Goal: Use online tool/utility

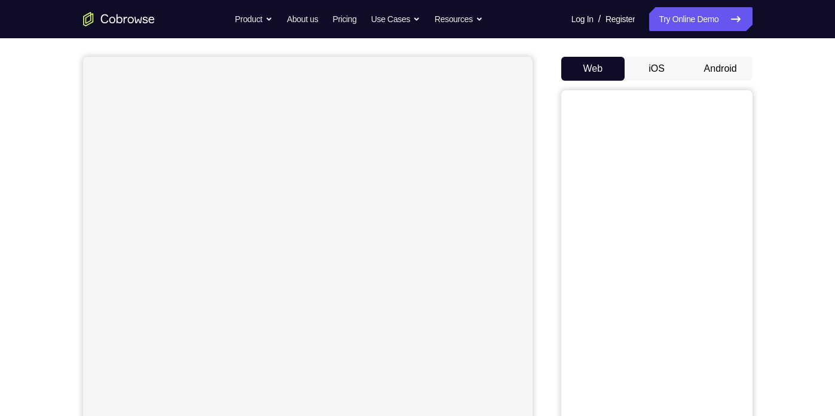
scroll to position [109, 0]
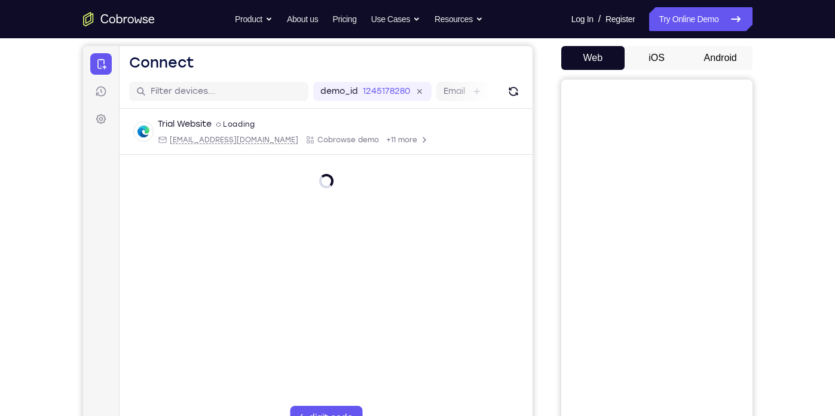
click at [671, 59] on button "iOS" at bounding box center [656, 58] width 64 height 24
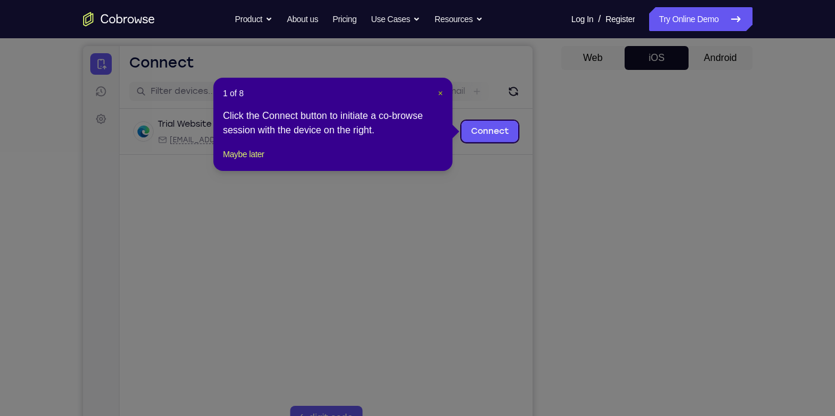
click at [441, 92] on span "×" at bounding box center [440, 93] width 5 height 10
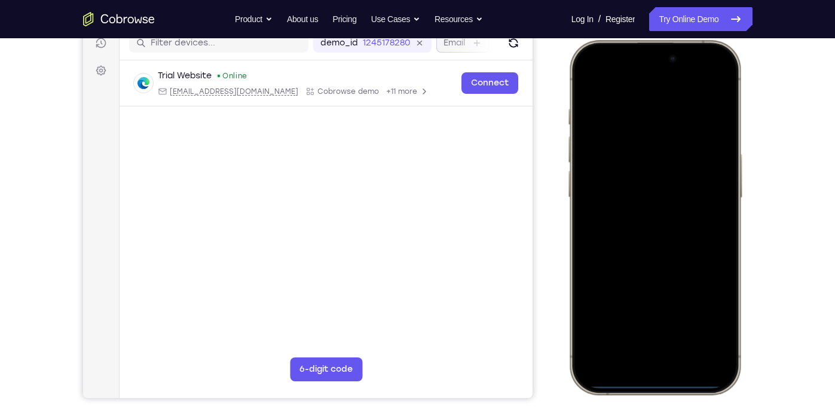
scroll to position [158, 0]
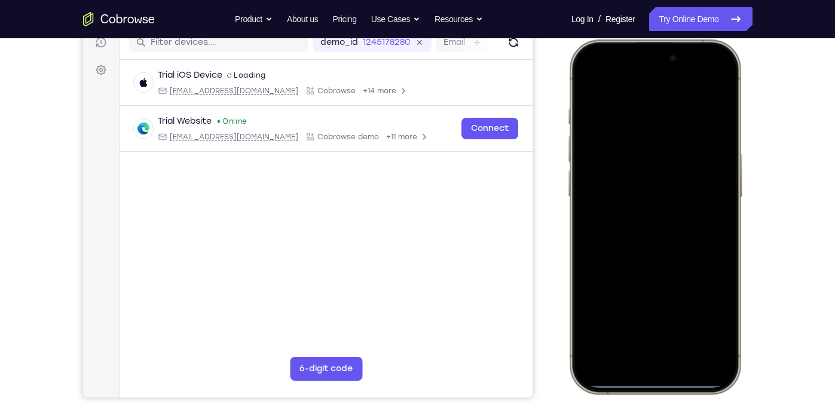
click at [602, 246] on div at bounding box center [653, 216] width 157 height 341
click at [641, 366] on div at bounding box center [653, 216] width 157 height 341
click at [652, 342] on div at bounding box center [653, 216] width 157 height 341
click at [637, 238] on div at bounding box center [653, 216] width 157 height 341
click at [611, 173] on div at bounding box center [653, 216] width 157 height 341
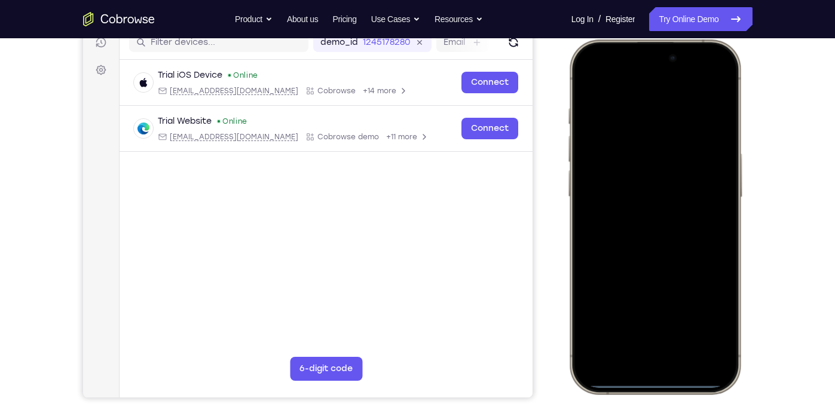
click at [633, 201] on div at bounding box center [653, 216] width 157 height 341
click at [656, 226] on div at bounding box center [653, 216] width 157 height 341
click at [681, 270] on div at bounding box center [653, 216] width 157 height 341
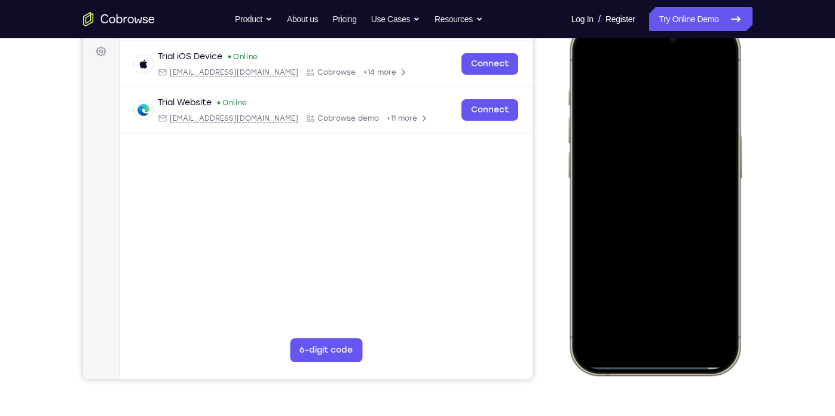
scroll to position [177, 0]
drag, startPoint x: 640, startPoint y: 179, endPoint x: 633, endPoint y: 176, distance: 7.2
click at [633, 176] on div at bounding box center [653, 197] width 157 height 341
drag, startPoint x: 671, startPoint y: 209, endPoint x: 661, endPoint y: 142, distance: 68.3
click at [661, 142] on div at bounding box center [653, 197] width 157 height 341
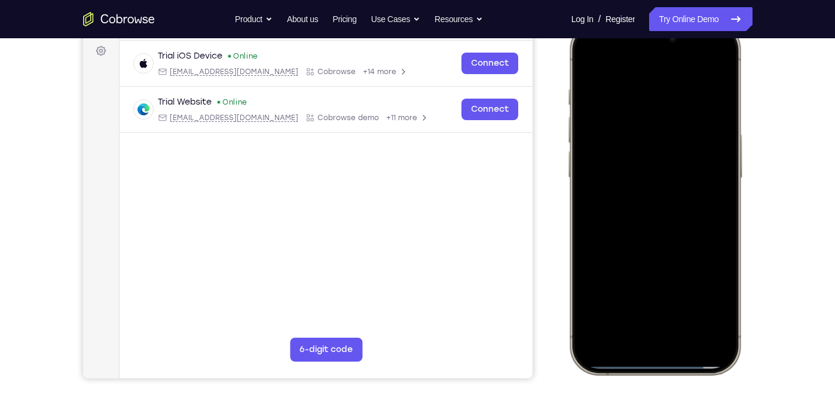
click at [723, 166] on div at bounding box center [653, 197] width 157 height 341
drag, startPoint x: 678, startPoint y: 257, endPoint x: 669, endPoint y: 150, distance: 107.3
click at [669, 150] on div at bounding box center [653, 197] width 157 height 341
drag, startPoint x: 690, startPoint y: 246, endPoint x: 678, endPoint y: 126, distance: 120.8
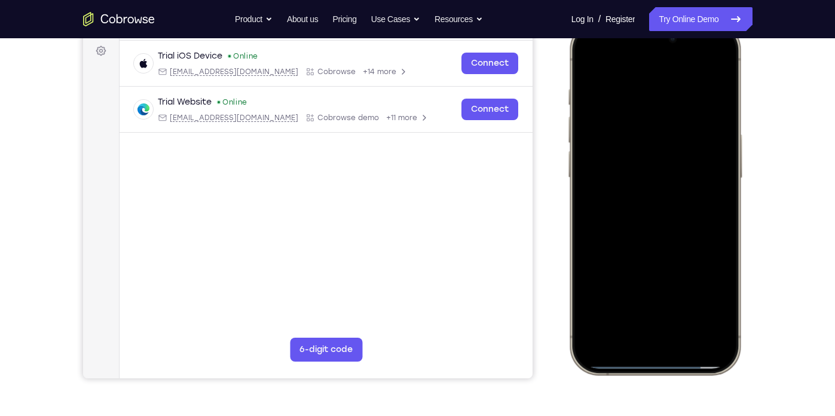
click at [678, 126] on div at bounding box center [653, 197] width 157 height 341
drag, startPoint x: 663, startPoint y: 226, endPoint x: 656, endPoint y: 265, distance: 39.4
click at [656, 265] on div at bounding box center [653, 197] width 157 height 341
drag, startPoint x: 656, startPoint y: 265, endPoint x: 669, endPoint y: 336, distance: 72.3
click at [669, 336] on div at bounding box center [653, 197] width 157 height 341
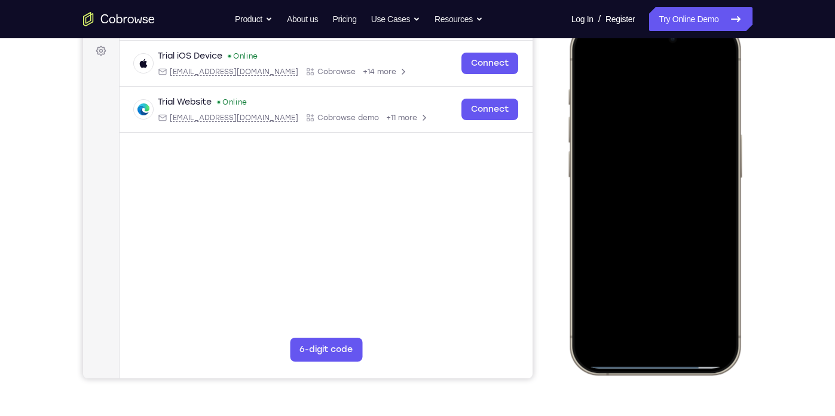
drag, startPoint x: 674, startPoint y: 140, endPoint x: 687, endPoint y: 246, distance: 105.9
click at [687, 246] on div at bounding box center [653, 197] width 157 height 341
drag, startPoint x: 654, startPoint y: 115, endPoint x: 666, endPoint y: 301, distance: 186.2
click at [666, 301] on div at bounding box center [653, 197] width 157 height 341
drag, startPoint x: 646, startPoint y: 139, endPoint x: 682, endPoint y: 313, distance: 177.5
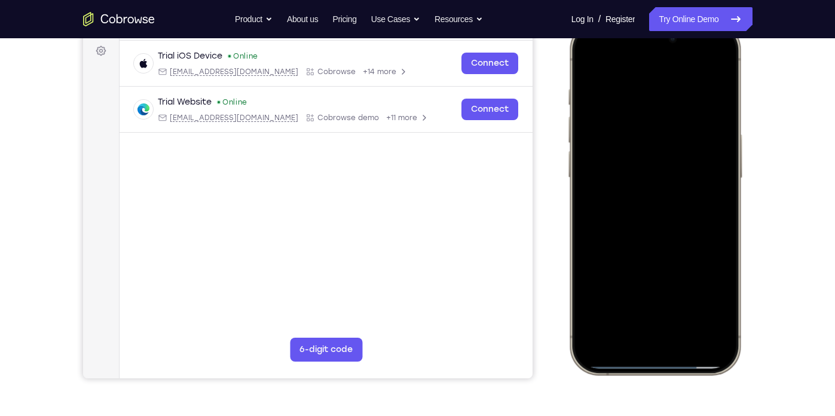
click at [682, 313] on div at bounding box center [653, 197] width 157 height 341
drag, startPoint x: 656, startPoint y: 137, endPoint x: 655, endPoint y: 276, distance: 139.2
click at [655, 276] on div at bounding box center [653, 197] width 157 height 341
drag, startPoint x: 661, startPoint y: 249, endPoint x: 669, endPoint y: 122, distance: 126.9
click at [669, 122] on div at bounding box center [653, 197] width 157 height 341
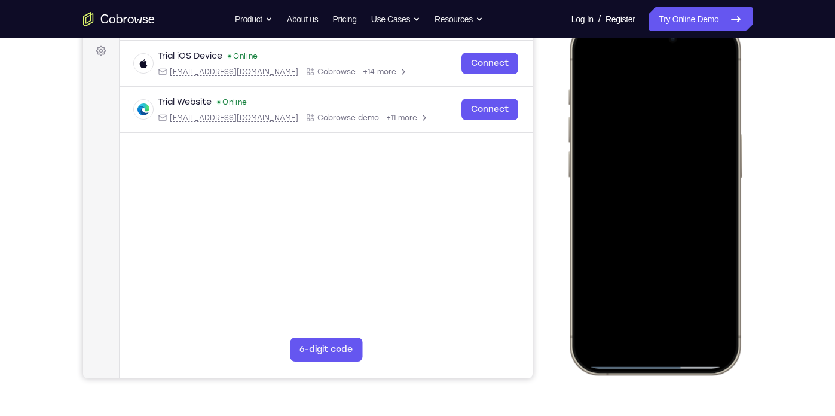
drag, startPoint x: 669, startPoint y: 122, endPoint x: 669, endPoint y: 132, distance: 10.2
click at [669, 132] on div at bounding box center [653, 197] width 157 height 341
drag, startPoint x: 669, startPoint y: 132, endPoint x: 670, endPoint y: 183, distance: 51.4
click at [670, 183] on div at bounding box center [653, 197] width 157 height 341
drag, startPoint x: 661, startPoint y: 149, endPoint x: 669, endPoint y: 230, distance: 81.7
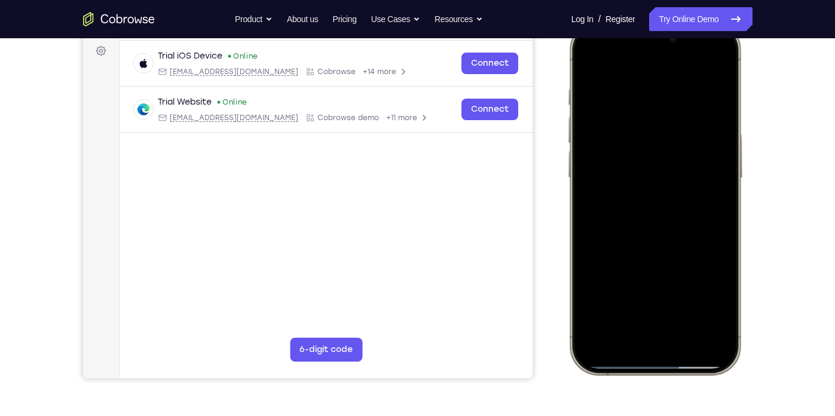
click at [669, 230] on div at bounding box center [653, 197] width 157 height 341
click at [618, 231] on div at bounding box center [653, 197] width 157 height 341
drag, startPoint x: 669, startPoint y: 234, endPoint x: 649, endPoint y: 152, distance: 83.6
click at [649, 152] on div at bounding box center [653, 197] width 157 height 341
click at [699, 196] on div at bounding box center [653, 197] width 157 height 341
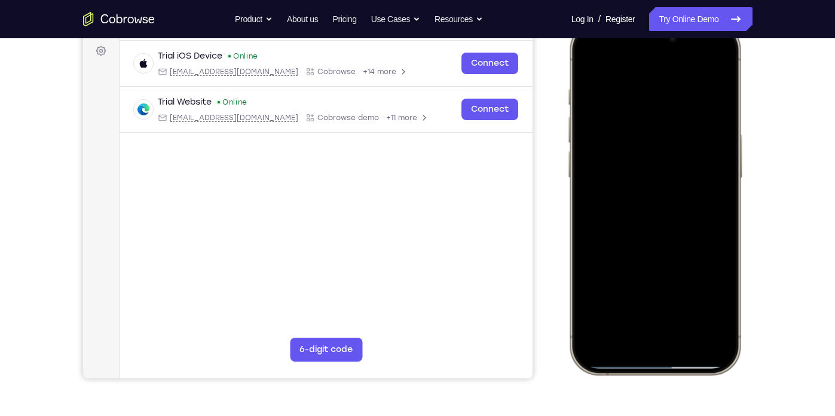
drag, startPoint x: 651, startPoint y: 148, endPoint x: 647, endPoint y: 169, distance: 20.6
click at [647, 169] on div at bounding box center [653, 197] width 157 height 341
click at [641, 194] on div at bounding box center [653, 197] width 157 height 341
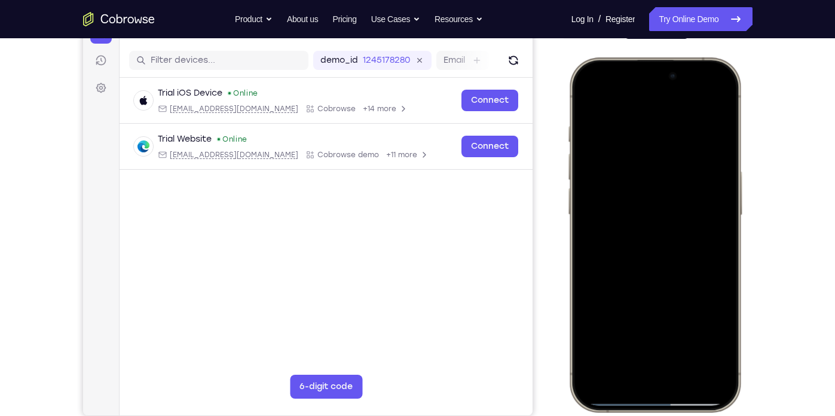
scroll to position [128, 0]
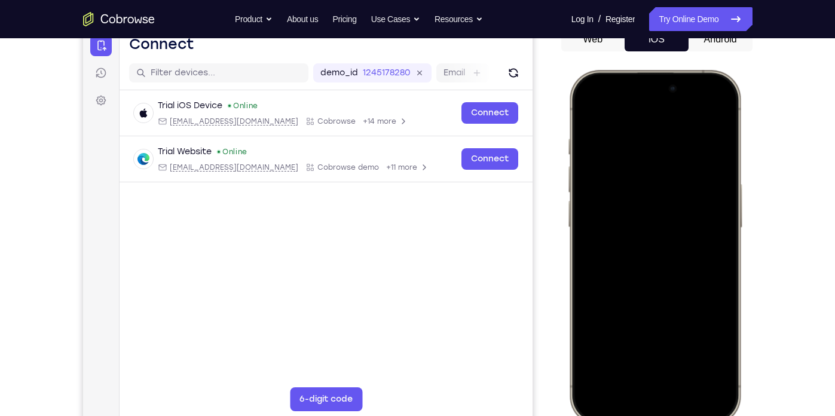
click at [583, 103] on div at bounding box center [653, 246] width 157 height 341
click at [586, 103] on div at bounding box center [653, 246] width 157 height 341
drag, startPoint x: 653, startPoint y: 163, endPoint x: 657, endPoint y: 211, distance: 47.9
click at [657, 211] on div at bounding box center [653, 246] width 157 height 341
click at [650, 146] on div at bounding box center [653, 246] width 157 height 341
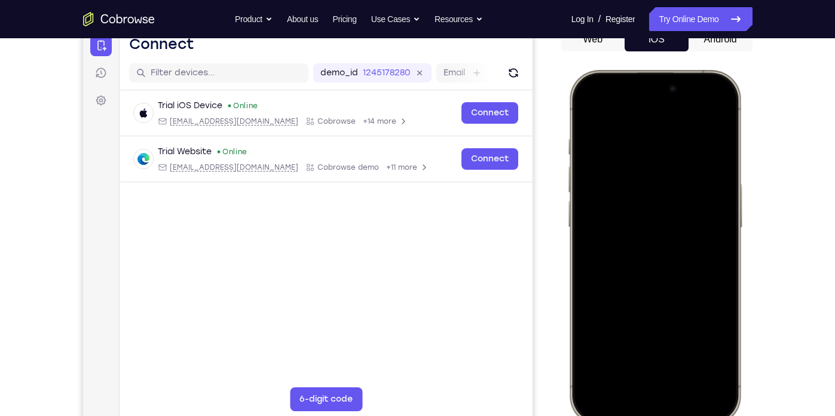
click at [721, 191] on div at bounding box center [653, 246] width 157 height 341
click at [620, 111] on div at bounding box center [653, 246] width 157 height 341
drag, startPoint x: 659, startPoint y: 219, endPoint x: 634, endPoint y: 149, distance: 74.3
click at [634, 149] on div at bounding box center [653, 246] width 157 height 341
click at [599, 283] on div at bounding box center [653, 246] width 157 height 341
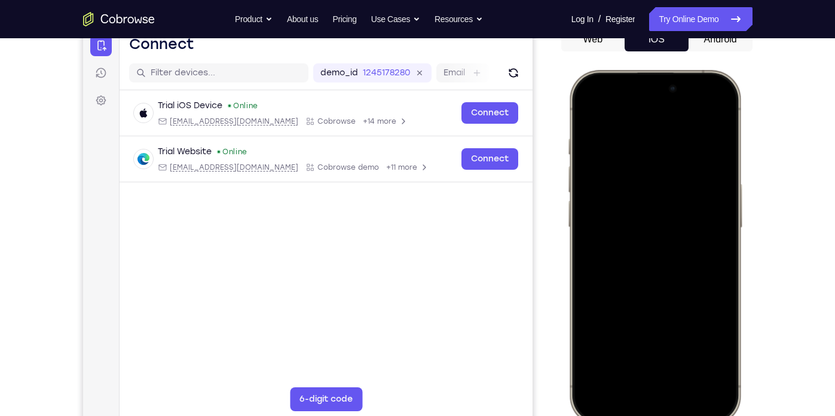
click at [725, 197] on div at bounding box center [653, 246] width 157 height 341
click at [725, 194] on div at bounding box center [653, 246] width 157 height 341
click at [589, 109] on div at bounding box center [653, 246] width 157 height 341
click at [719, 104] on div at bounding box center [653, 246] width 157 height 341
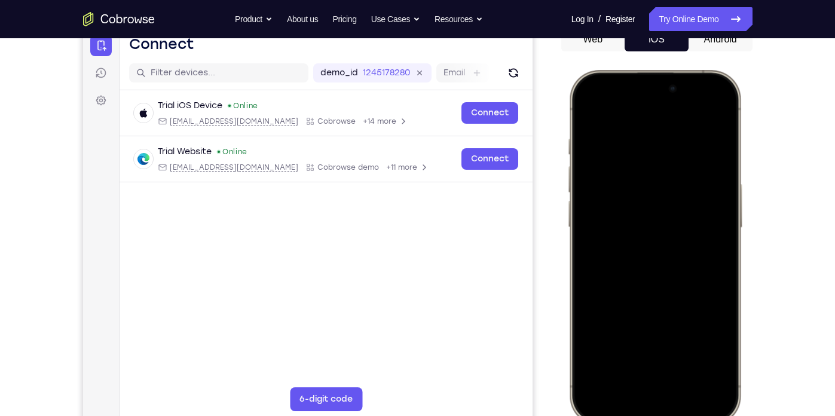
drag, startPoint x: 659, startPoint y: 219, endPoint x: 638, endPoint y: 130, distance: 91.5
click at [638, 130] on div at bounding box center [653, 246] width 157 height 341
drag, startPoint x: 674, startPoint y: 277, endPoint x: 631, endPoint y: 119, distance: 163.5
click at [631, 119] on div at bounding box center [653, 246] width 157 height 341
drag, startPoint x: 667, startPoint y: 282, endPoint x: 663, endPoint y: 137, distance: 145.3
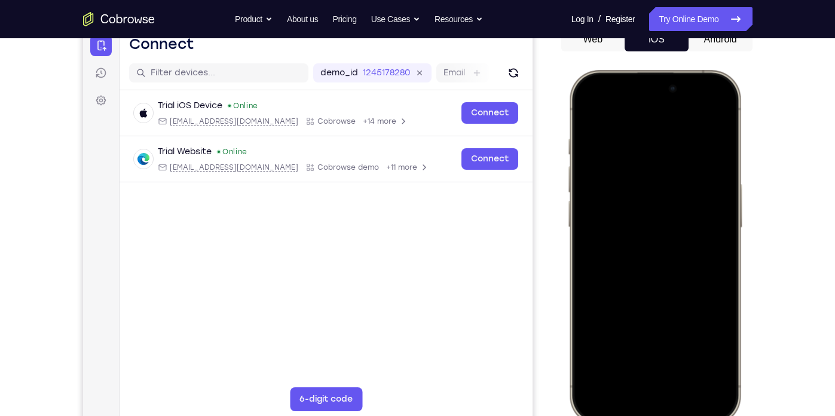
click at [663, 137] on div at bounding box center [653, 246] width 157 height 341
drag, startPoint x: 662, startPoint y: 234, endPoint x: 664, endPoint y: 87, distance: 146.4
click at [664, 87] on div at bounding box center [653, 246] width 157 height 341
drag, startPoint x: 664, startPoint y: 87, endPoint x: 590, endPoint y: 246, distance: 174.8
click at [590, 246] on div at bounding box center [653, 246] width 157 height 341
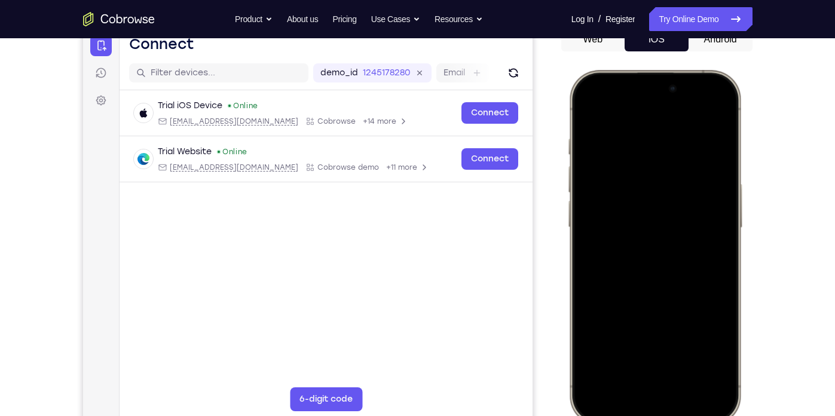
drag, startPoint x: 635, startPoint y: 258, endPoint x: 637, endPoint y: 121, distance: 136.8
click at [637, 121] on div at bounding box center [653, 246] width 157 height 341
drag, startPoint x: 686, startPoint y: 298, endPoint x: 667, endPoint y: 174, distance: 124.5
click at [667, 174] on div at bounding box center [653, 246] width 157 height 341
drag, startPoint x: 685, startPoint y: 262, endPoint x: 661, endPoint y: 137, distance: 127.9
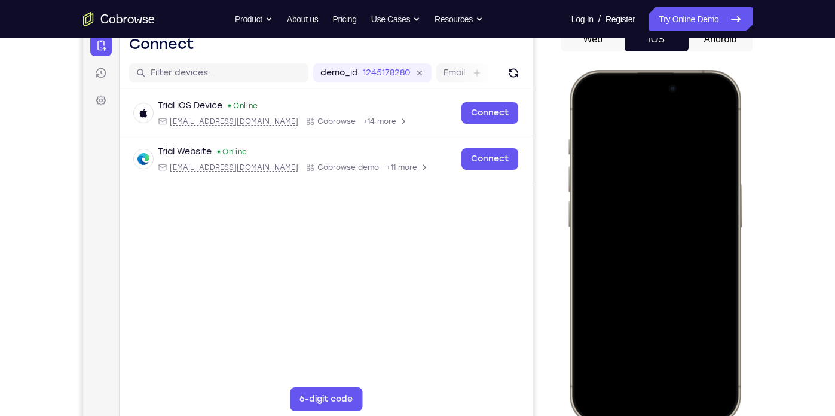
click at [661, 137] on div at bounding box center [653, 246] width 157 height 341
drag, startPoint x: 696, startPoint y: 308, endPoint x: 677, endPoint y: 153, distance: 156.5
click at [677, 153] on div at bounding box center [653, 246] width 157 height 341
drag, startPoint x: 672, startPoint y: 277, endPoint x: 657, endPoint y: 148, distance: 129.9
click at [657, 148] on div at bounding box center [653, 246] width 157 height 341
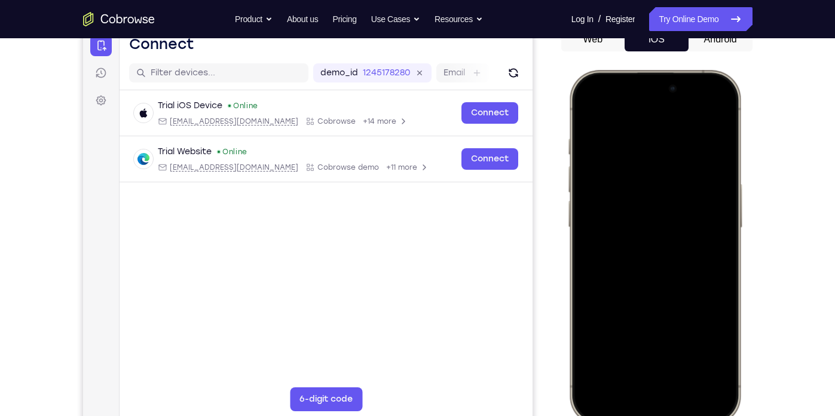
drag, startPoint x: 687, startPoint y: 325, endPoint x: 656, endPoint y: 135, distance: 192.4
click at [656, 135] on div at bounding box center [653, 246] width 157 height 341
drag, startPoint x: 686, startPoint y: 300, endPoint x: 660, endPoint y: 143, distance: 158.6
click at [660, 143] on div at bounding box center [653, 246] width 157 height 341
drag, startPoint x: 660, startPoint y: 143, endPoint x: 595, endPoint y: 255, distance: 129.3
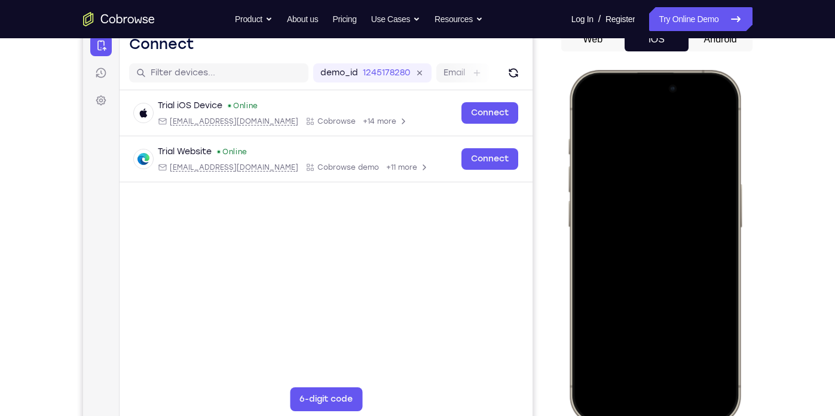
click at [595, 255] on div at bounding box center [653, 246] width 157 height 341
click at [674, 317] on div at bounding box center [653, 246] width 157 height 341
drag, startPoint x: 674, startPoint y: 280, endPoint x: 654, endPoint y: 174, distance: 108.2
click at [654, 174] on div at bounding box center [653, 246] width 157 height 341
drag, startPoint x: 660, startPoint y: 304, endPoint x: 632, endPoint y: 158, distance: 147.9
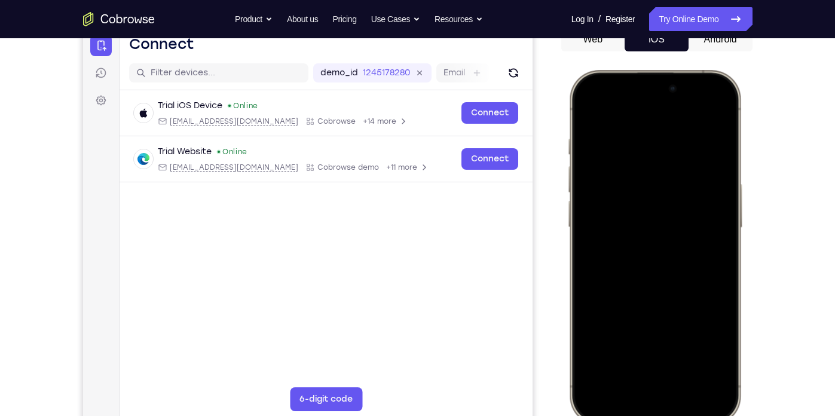
click at [632, 158] on div at bounding box center [653, 246] width 157 height 341
drag, startPoint x: 699, startPoint y: 296, endPoint x: 677, endPoint y: 109, distance: 187.7
click at [677, 109] on div at bounding box center [653, 246] width 157 height 341
drag, startPoint x: 663, startPoint y: 276, endPoint x: 666, endPoint y: 142, distance: 134.5
click at [666, 142] on div at bounding box center [653, 246] width 157 height 341
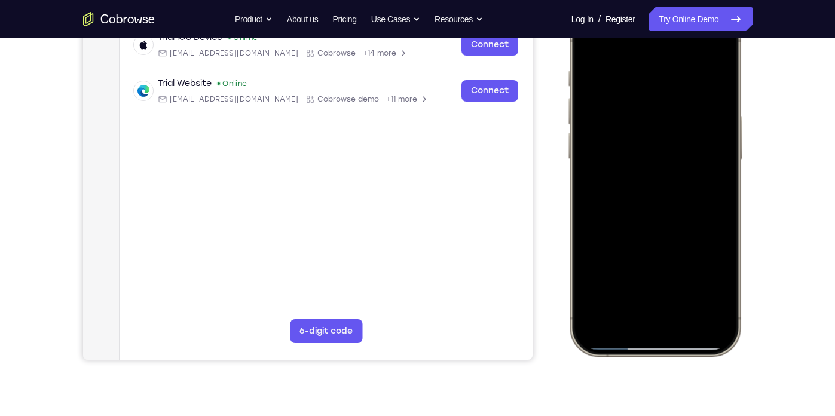
scroll to position [176, 0]
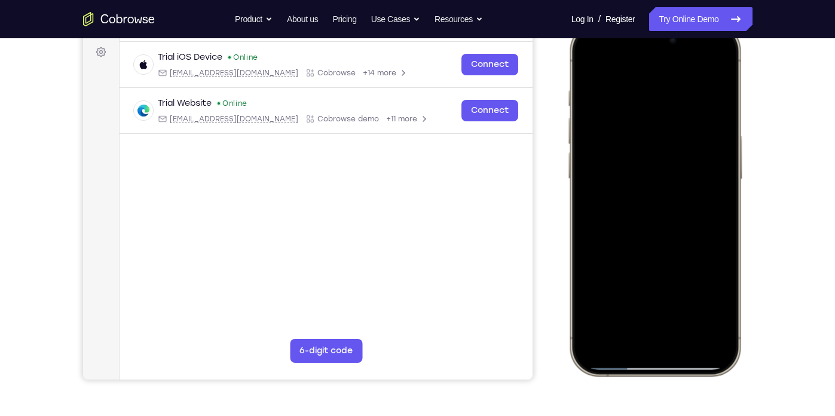
drag, startPoint x: 669, startPoint y: 201, endPoint x: 667, endPoint y: 98, distance: 103.4
click at [667, 98] on div at bounding box center [653, 198] width 157 height 341
drag, startPoint x: 660, startPoint y: 238, endPoint x: 658, endPoint y: 57, distance: 181.7
click at [658, 57] on div at bounding box center [653, 198] width 157 height 341
drag, startPoint x: 679, startPoint y: 276, endPoint x: 674, endPoint y: 133, distance: 142.9
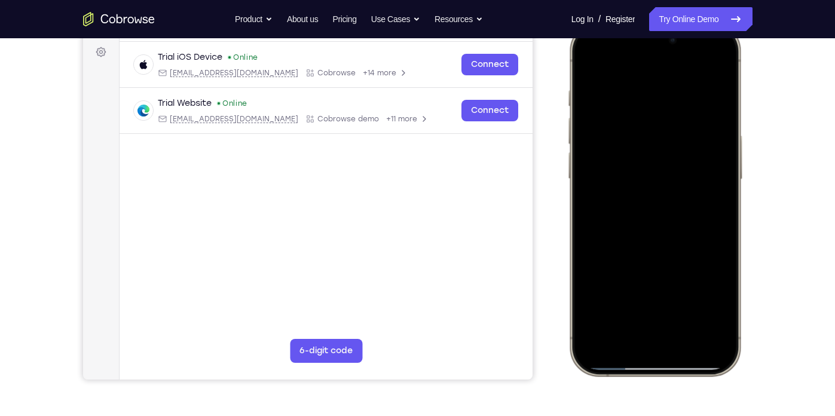
click at [674, 133] on div at bounding box center [653, 198] width 157 height 341
drag, startPoint x: 684, startPoint y: 275, endPoint x: 667, endPoint y: 153, distance: 123.6
click at [667, 153] on div at bounding box center [653, 198] width 157 height 341
drag, startPoint x: 660, startPoint y: 281, endPoint x: 649, endPoint y: 96, distance: 185.0
click at [649, 96] on div at bounding box center [653, 198] width 157 height 341
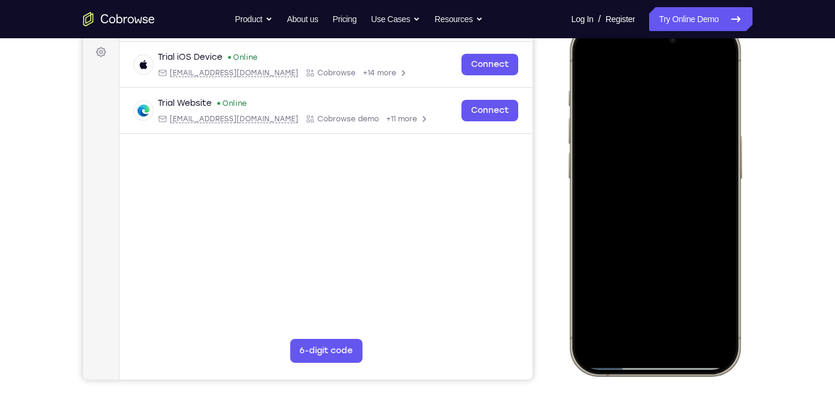
drag, startPoint x: 645, startPoint y: 242, endPoint x: 651, endPoint y: 78, distance: 163.8
click at [651, 78] on div at bounding box center [653, 198] width 157 height 341
drag, startPoint x: 692, startPoint y: 246, endPoint x: 664, endPoint y: 68, distance: 180.2
click at [664, 68] on div at bounding box center [653, 198] width 157 height 341
drag, startPoint x: 650, startPoint y: 272, endPoint x: 621, endPoint y: 87, distance: 187.4
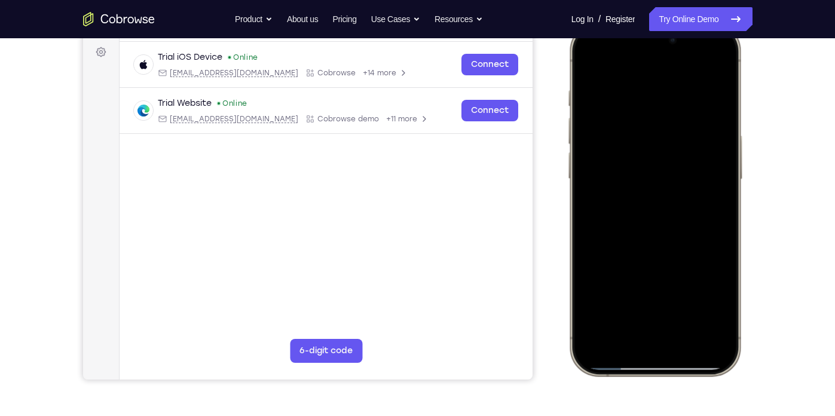
click at [621, 87] on div at bounding box center [653, 198] width 157 height 341
click at [721, 213] on div at bounding box center [653, 198] width 157 height 341
click at [645, 100] on div at bounding box center [653, 198] width 157 height 341
drag, startPoint x: 664, startPoint y: 207, endPoint x: 655, endPoint y: 57, distance: 150.8
click at [655, 57] on div at bounding box center [653, 198] width 157 height 341
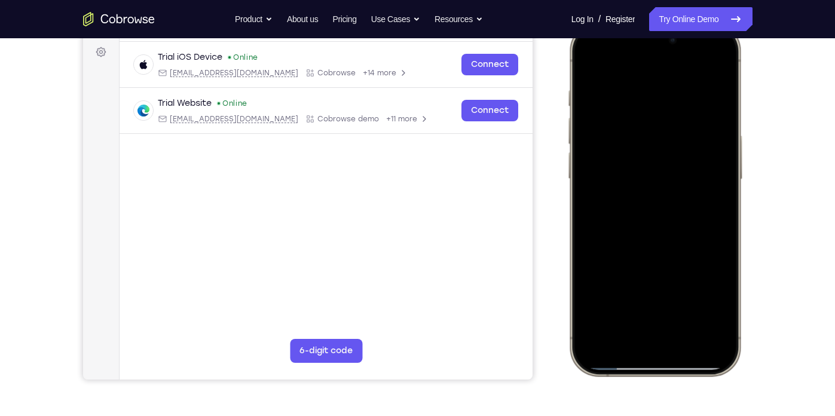
drag, startPoint x: 696, startPoint y: 264, endPoint x: 650, endPoint y: 100, distance: 169.5
click at [650, 100] on div at bounding box center [653, 198] width 157 height 341
click at [722, 180] on div at bounding box center [653, 198] width 157 height 341
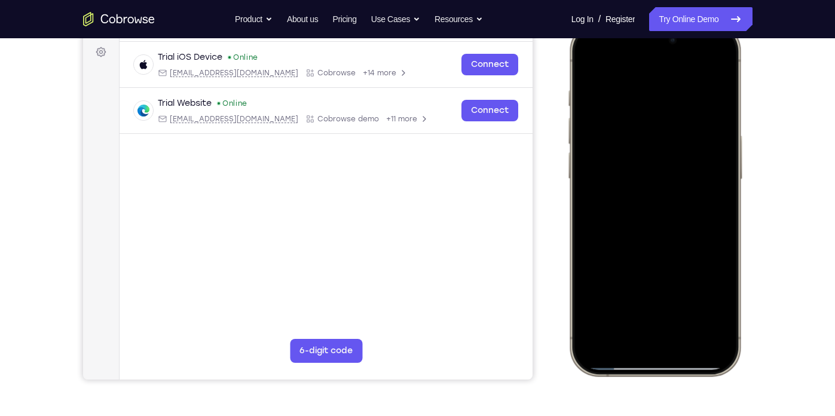
click at [583, 187] on div at bounding box center [653, 198] width 157 height 341
click at [629, 287] on div at bounding box center [653, 198] width 157 height 341
drag, startPoint x: 647, startPoint y: 219, endPoint x: 653, endPoint y: 107, distance: 111.9
click at [653, 107] on div at bounding box center [653, 198] width 157 height 341
drag, startPoint x: 635, startPoint y: 177, endPoint x: 669, endPoint y: 271, distance: 100.4
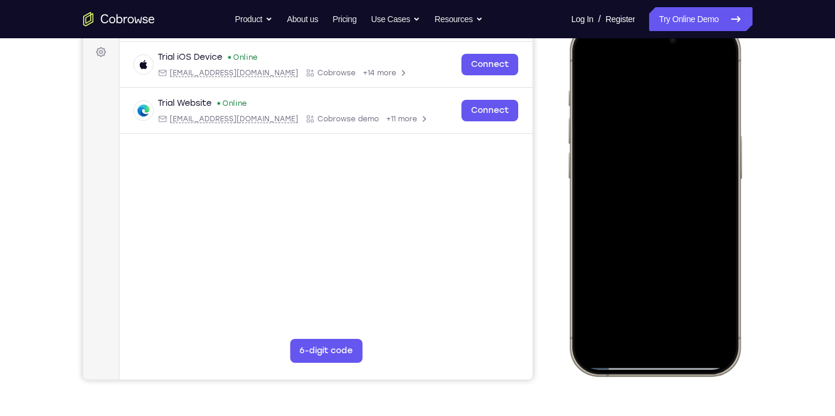
click at [669, 271] on div at bounding box center [653, 198] width 157 height 341
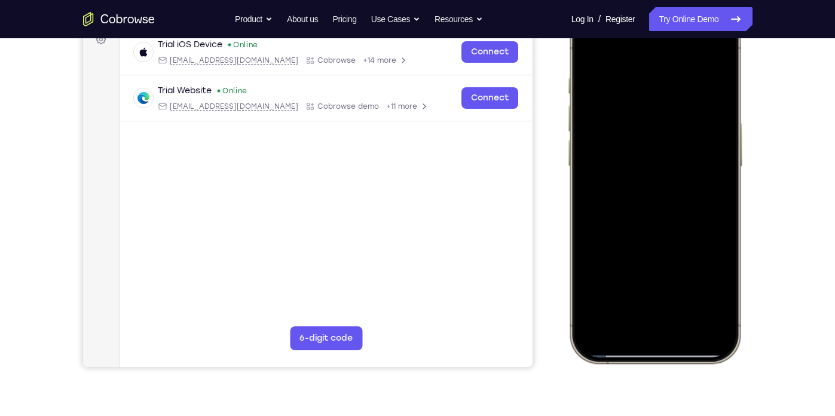
scroll to position [189, 0]
click at [710, 207] on div at bounding box center [653, 185] width 157 height 341
click at [716, 197] on div at bounding box center [653, 185] width 157 height 341
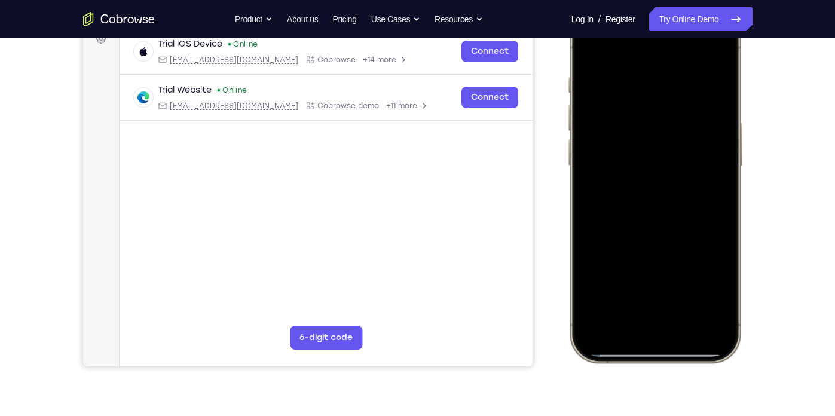
drag, startPoint x: 675, startPoint y: 240, endPoint x: 653, endPoint y: 140, distance: 102.2
click at [653, 140] on div at bounding box center [653, 185] width 157 height 341
drag, startPoint x: 618, startPoint y: 290, endPoint x: 624, endPoint y: 182, distance: 108.4
click at [624, 182] on div at bounding box center [653, 185] width 157 height 341
drag, startPoint x: 660, startPoint y: 266, endPoint x: 645, endPoint y: 212, distance: 56.2
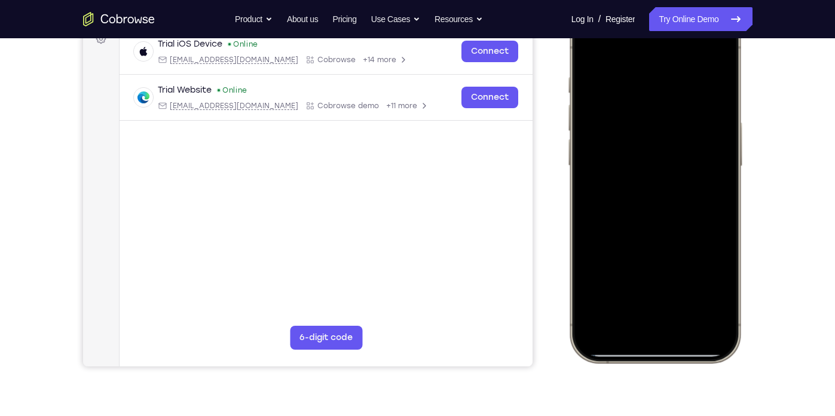
click at [645, 212] on div at bounding box center [653, 185] width 157 height 341
drag, startPoint x: 645, startPoint y: 212, endPoint x: 633, endPoint y: 145, distance: 68.0
click at [633, 145] on div at bounding box center [653, 185] width 157 height 341
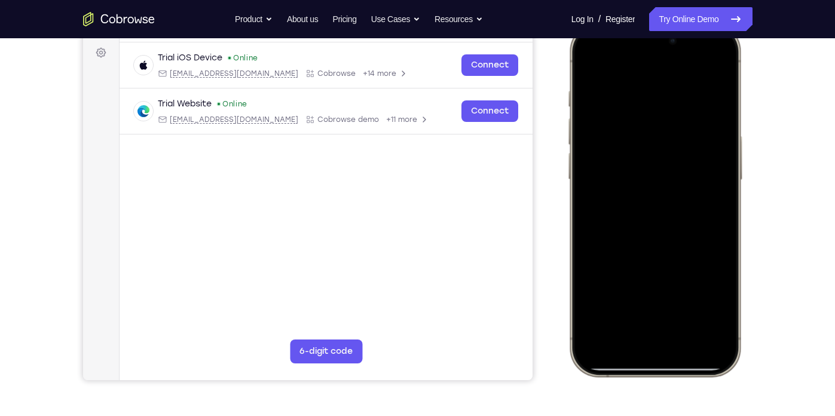
scroll to position [176, 0]
drag, startPoint x: 680, startPoint y: 183, endPoint x: 679, endPoint y: 213, distance: 30.5
click at [679, 213] on div at bounding box center [653, 198] width 157 height 341
drag, startPoint x: 679, startPoint y: 213, endPoint x: 673, endPoint y: 255, distance: 41.8
click at [673, 255] on div at bounding box center [653, 198] width 157 height 341
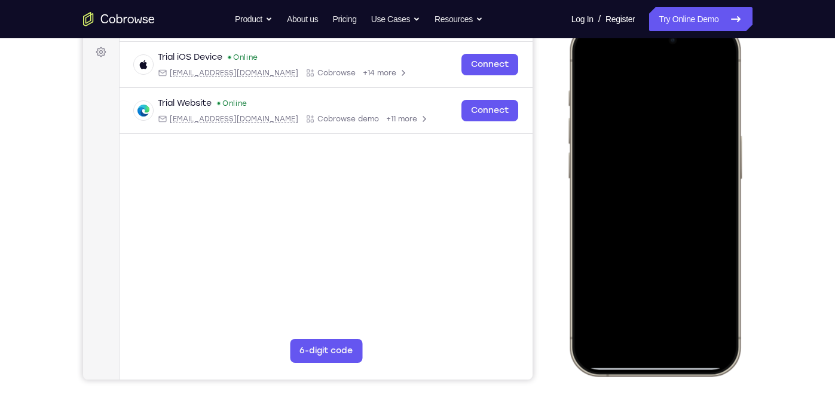
click at [641, 324] on div at bounding box center [653, 198] width 157 height 341
click at [721, 330] on div at bounding box center [653, 198] width 157 height 341
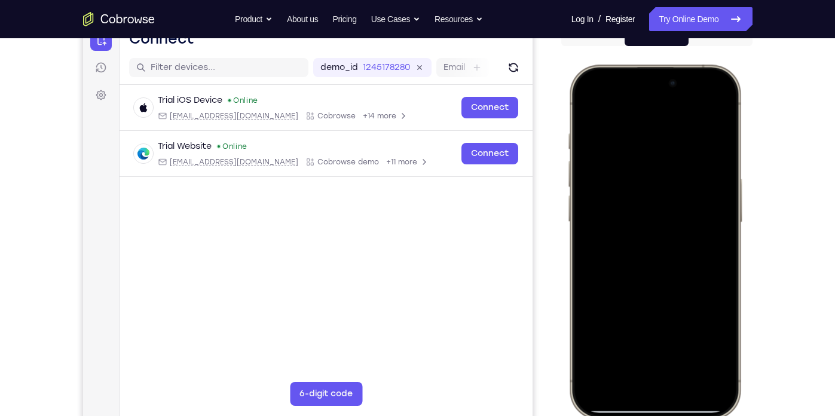
scroll to position [133, 0]
click at [722, 96] on div at bounding box center [653, 242] width 157 height 341
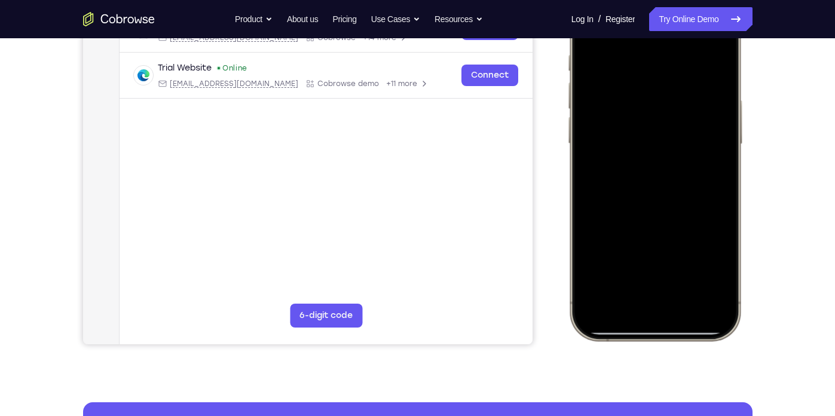
scroll to position [212, 0]
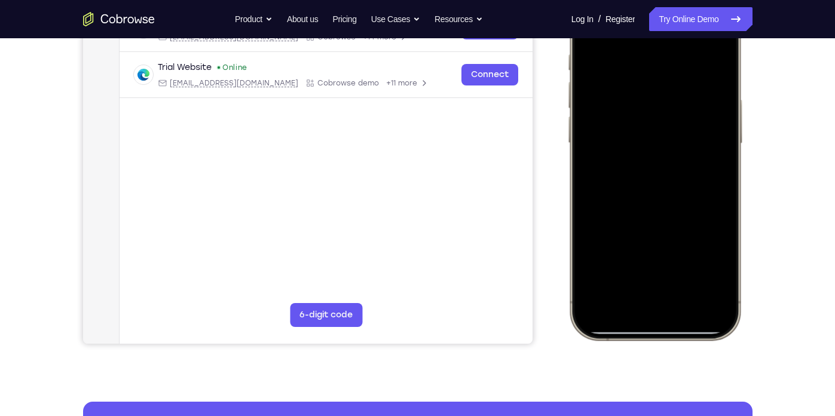
click at [590, 313] on div at bounding box center [653, 162] width 157 height 341
drag, startPoint x: 660, startPoint y: 231, endPoint x: 654, endPoint y: 186, distance: 45.3
click at [654, 186] on div at bounding box center [653, 162] width 157 height 341
drag, startPoint x: 620, startPoint y: 201, endPoint x: 598, endPoint y: 356, distance: 156.2
click at [598, 344] on html "Online web based iOS Simulators and Android Emulators. Run iPhone, iPad, Mobile…" at bounding box center [655, 165] width 179 height 359
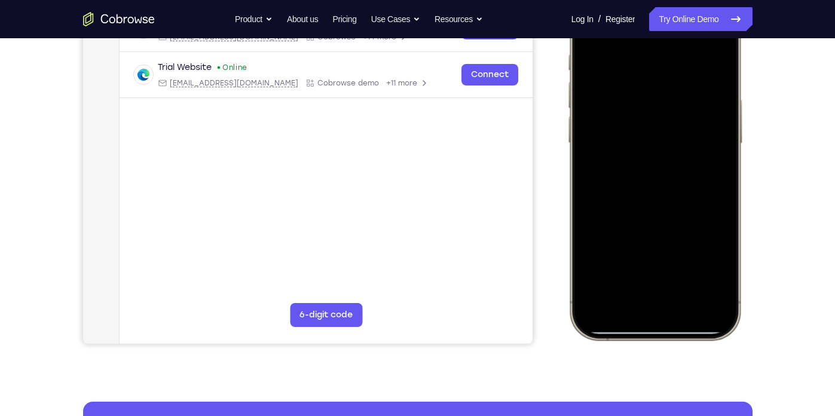
drag, startPoint x: 693, startPoint y: 210, endPoint x: 685, endPoint y: 188, distance: 23.2
click at [685, 188] on div at bounding box center [653, 162] width 157 height 341
click at [725, 228] on div at bounding box center [653, 162] width 157 height 341
click at [675, 232] on div at bounding box center [653, 162] width 157 height 341
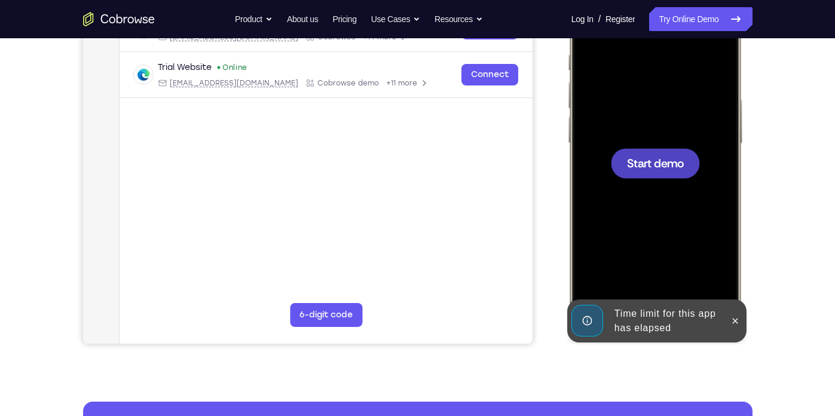
drag, startPoint x: 657, startPoint y: 228, endPoint x: 657, endPoint y: 170, distance: 57.4
click at [657, 170] on div "Start demo" at bounding box center [653, 162] width 157 height 341
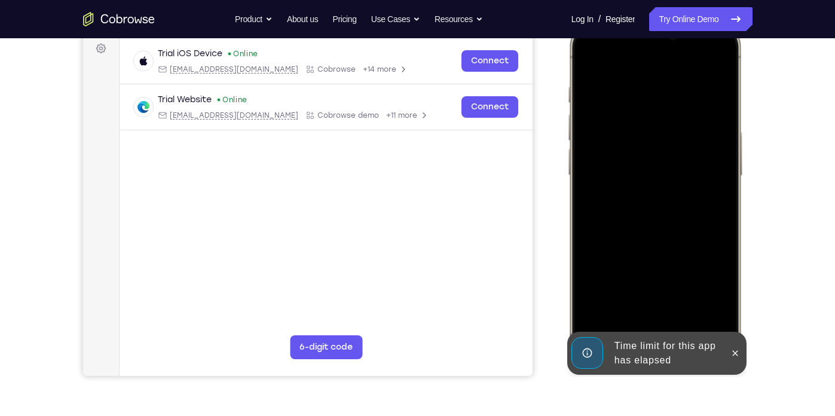
scroll to position [154, 0]
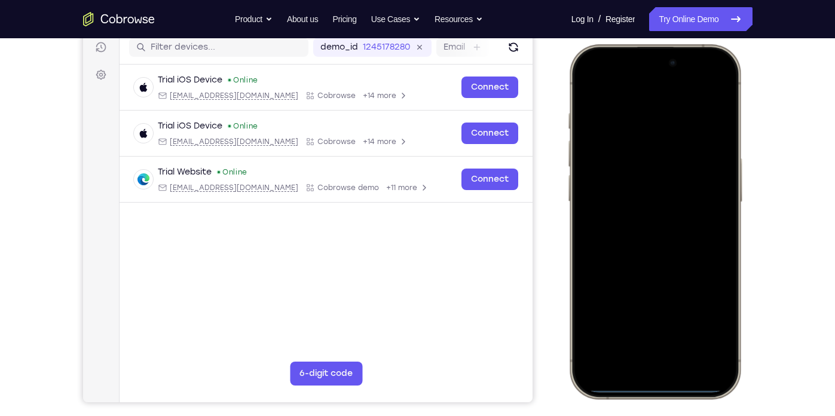
click at [590, 241] on div at bounding box center [653, 221] width 157 height 341
click at [644, 361] on div at bounding box center [653, 221] width 157 height 341
click at [676, 345] on div at bounding box center [653, 221] width 157 height 341
drag, startPoint x: 663, startPoint y: 280, endPoint x: 648, endPoint y: 164, distance: 116.9
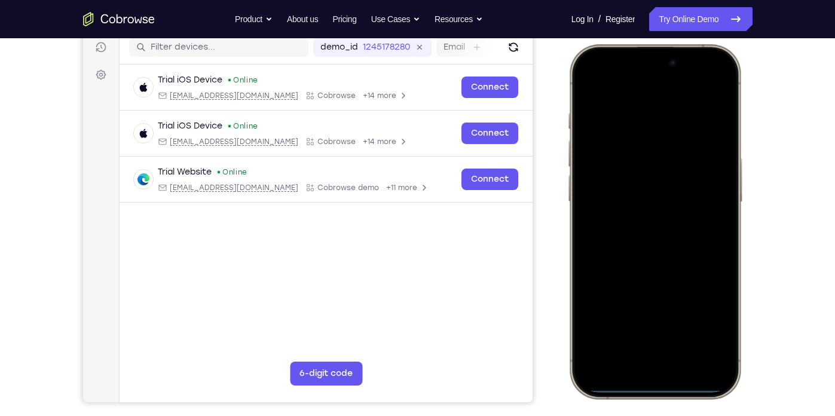
click at [648, 164] on div at bounding box center [653, 221] width 157 height 341
drag, startPoint x: 657, startPoint y: 298, endPoint x: 661, endPoint y: 83, distance: 215.1
click at [661, 83] on div at bounding box center [653, 221] width 157 height 341
drag, startPoint x: 701, startPoint y: 218, endPoint x: 612, endPoint y: 236, distance: 91.5
click at [612, 236] on div at bounding box center [653, 221] width 157 height 341
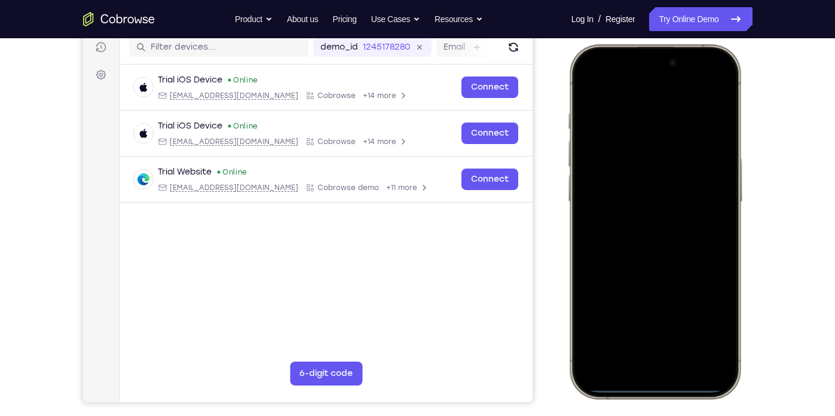
click at [668, 233] on div at bounding box center [653, 221] width 157 height 341
drag, startPoint x: 653, startPoint y: 189, endPoint x: 657, endPoint y: 304, distance: 114.8
click at [657, 304] on div at bounding box center [653, 221] width 157 height 341
click at [651, 109] on div at bounding box center [653, 221] width 157 height 341
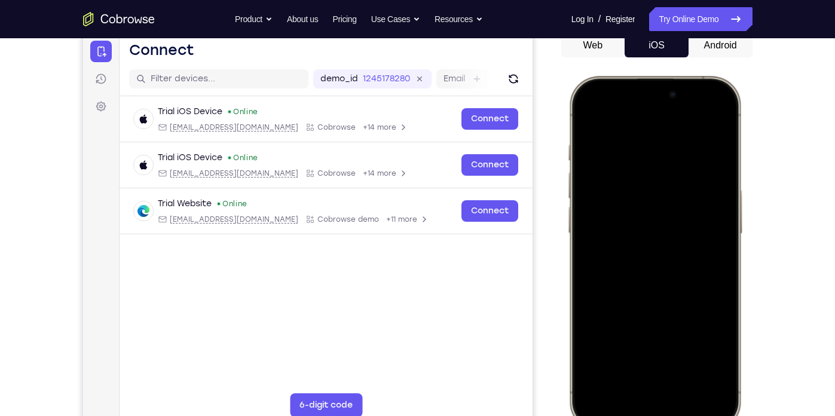
scroll to position [133, 0]
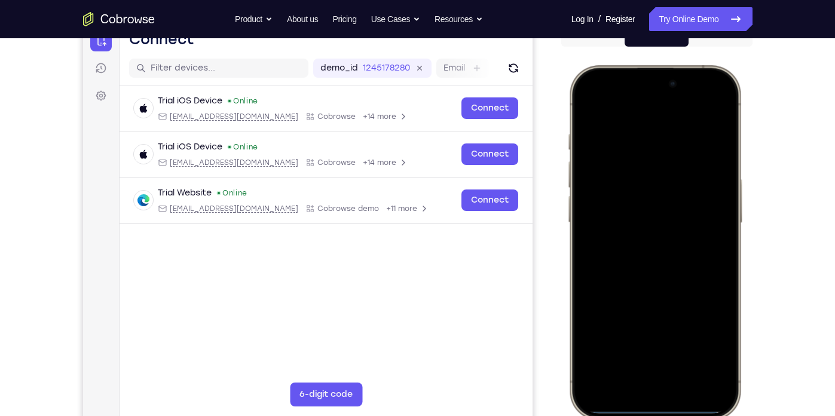
click at [650, 339] on div at bounding box center [653, 242] width 157 height 341
click at [712, 232] on div at bounding box center [653, 242] width 157 height 341
click at [646, 184] on div at bounding box center [653, 242] width 157 height 341
drag, startPoint x: 672, startPoint y: 309, endPoint x: 664, endPoint y: 220, distance: 88.7
click at [664, 220] on div at bounding box center [653, 242] width 157 height 341
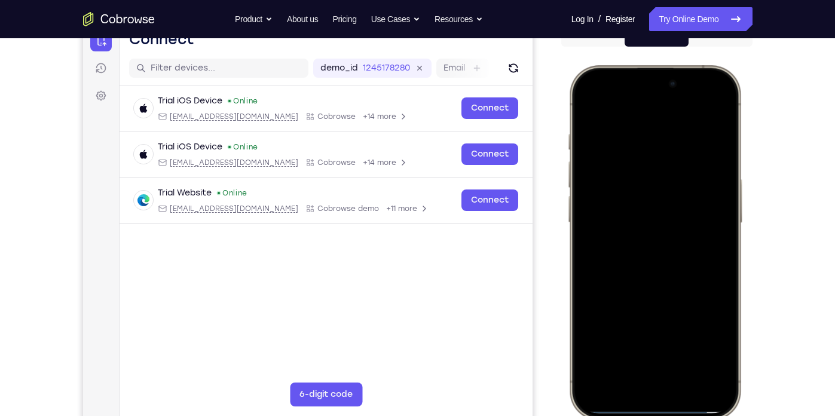
drag, startPoint x: 651, startPoint y: 336, endPoint x: 643, endPoint y: 182, distance: 153.8
click at [643, 182] on div at bounding box center [653, 242] width 157 height 341
drag, startPoint x: 655, startPoint y: 298, endPoint x: 645, endPoint y: 136, distance: 162.9
click at [645, 136] on div at bounding box center [653, 242] width 157 height 341
drag, startPoint x: 667, startPoint y: 286, endPoint x: 647, endPoint y: 151, distance: 136.6
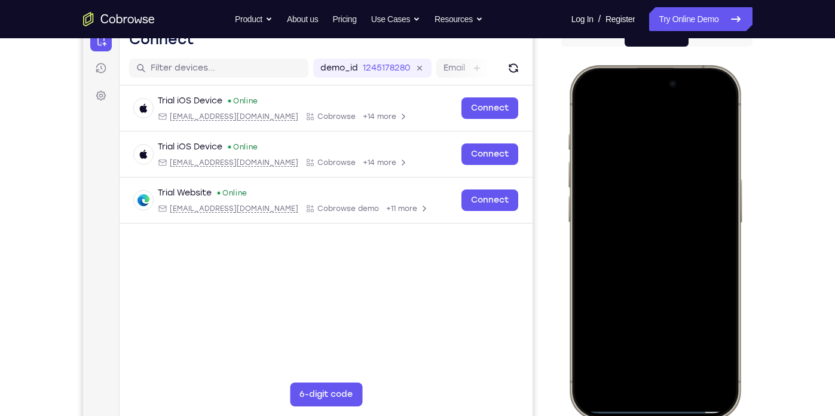
click at [647, 151] on div at bounding box center [653, 242] width 157 height 341
drag, startPoint x: 663, startPoint y: 282, endPoint x: 641, endPoint y: 185, distance: 99.9
click at [641, 185] on div at bounding box center [653, 242] width 157 height 341
drag, startPoint x: 665, startPoint y: 332, endPoint x: 699, endPoint y: 97, distance: 237.2
click at [699, 97] on div at bounding box center [653, 242] width 157 height 341
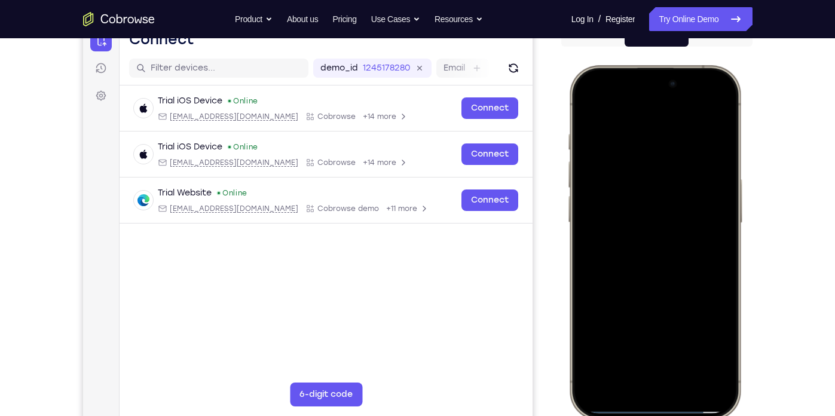
drag, startPoint x: 699, startPoint y: 97, endPoint x: 588, endPoint y: 281, distance: 214.7
click at [588, 281] on div at bounding box center [653, 242] width 157 height 341
drag, startPoint x: 644, startPoint y: 189, endPoint x: 633, endPoint y: 309, distance: 120.0
click at [633, 309] on div at bounding box center [653, 242] width 157 height 341
drag, startPoint x: 622, startPoint y: 326, endPoint x: 608, endPoint y: 215, distance: 112.6
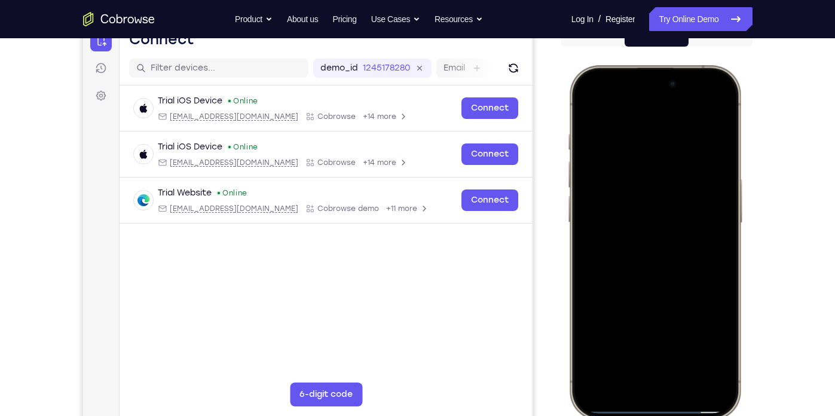
click at [608, 215] on div at bounding box center [653, 242] width 157 height 341
click at [632, 370] on div at bounding box center [653, 242] width 157 height 341
click at [710, 264] on div at bounding box center [653, 242] width 157 height 341
click at [656, 197] on div at bounding box center [653, 242] width 157 height 341
drag, startPoint x: 680, startPoint y: 324, endPoint x: 647, endPoint y: 210, distance: 119.5
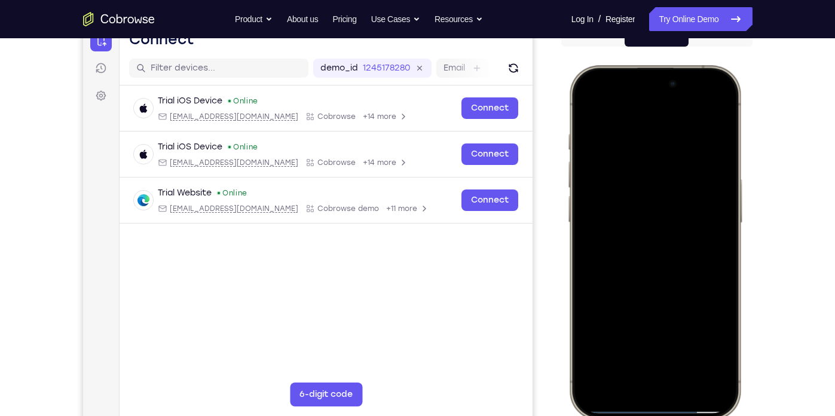
click at [647, 210] on div at bounding box center [653, 242] width 157 height 341
drag, startPoint x: 647, startPoint y: 210, endPoint x: 685, endPoint y: 164, distance: 59.8
click at [685, 164] on div at bounding box center [653, 242] width 157 height 341
drag, startPoint x: 685, startPoint y: 164, endPoint x: 587, endPoint y: 345, distance: 206.2
click at [587, 345] on div at bounding box center [653, 242] width 157 height 341
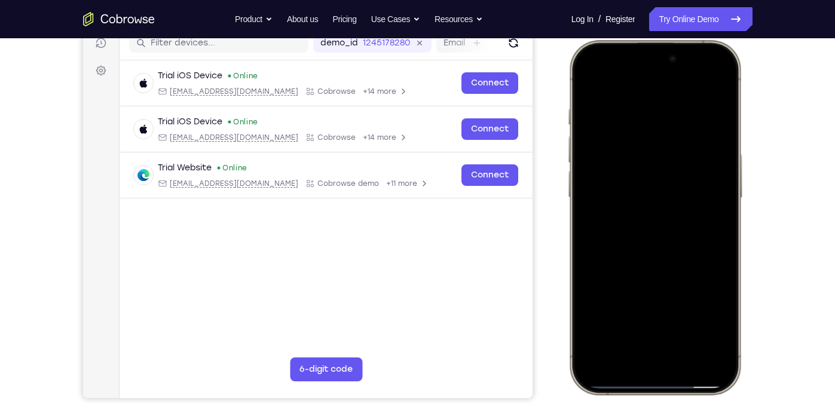
scroll to position [158, 0]
click at [588, 363] on div at bounding box center [653, 216] width 157 height 341
click at [633, 303] on div at bounding box center [653, 216] width 157 height 341
click at [653, 313] on div at bounding box center [653, 216] width 157 height 341
drag, startPoint x: 669, startPoint y: 244, endPoint x: 665, endPoint y: 83, distance: 160.8
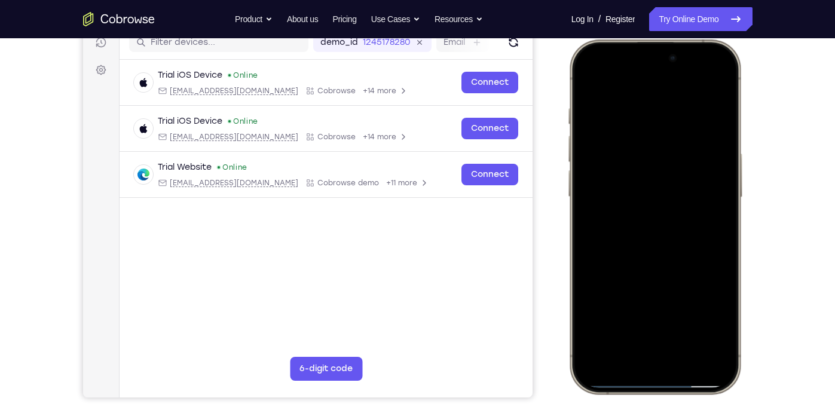
click at [665, 83] on div at bounding box center [653, 216] width 157 height 341
drag, startPoint x: 630, startPoint y: 289, endPoint x: 613, endPoint y: 387, distance: 99.5
click at [613, 370] on div at bounding box center [654, 216] width 176 height 355
click at [641, 323] on div at bounding box center [653, 216] width 157 height 341
click at [709, 208] on div at bounding box center [653, 216] width 157 height 341
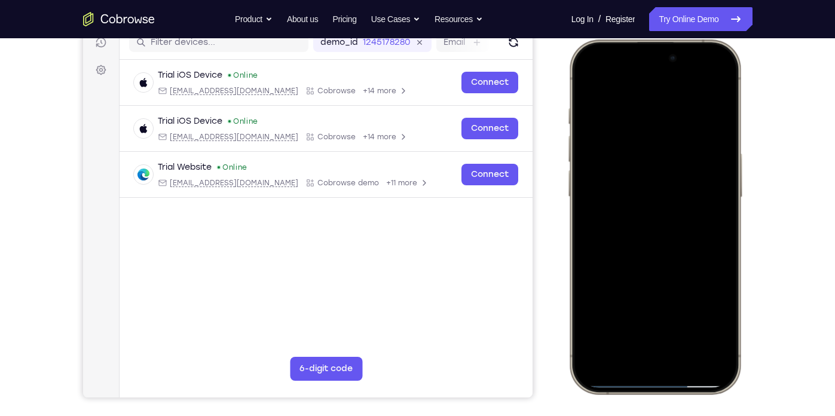
click at [658, 174] on div at bounding box center [653, 216] width 157 height 341
drag, startPoint x: 665, startPoint y: 278, endPoint x: 655, endPoint y: 152, distance: 126.5
click at [655, 152] on div at bounding box center [653, 216] width 157 height 341
drag, startPoint x: 655, startPoint y: 152, endPoint x: 587, endPoint y: 171, distance: 70.8
click at [587, 171] on div at bounding box center [653, 216] width 157 height 341
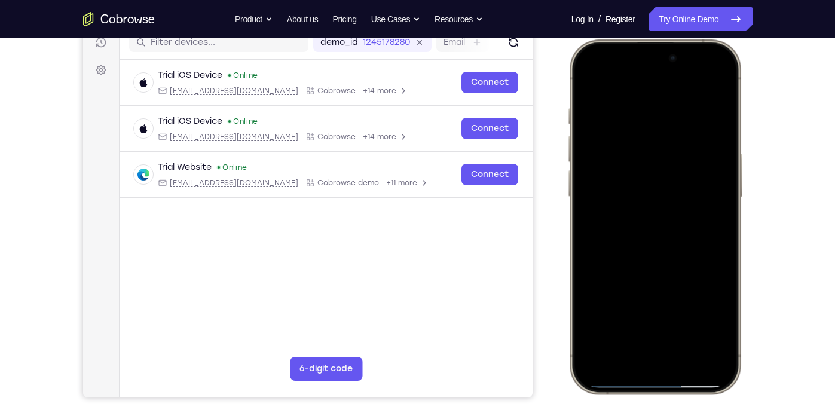
drag, startPoint x: 663, startPoint y: 176, endPoint x: 633, endPoint y: 323, distance: 150.1
click at [633, 323] on div at bounding box center [653, 216] width 157 height 341
drag, startPoint x: 650, startPoint y: 250, endPoint x: 598, endPoint y: 338, distance: 102.6
click at [598, 338] on div at bounding box center [653, 216] width 157 height 341
click at [676, 212] on div at bounding box center [653, 216] width 157 height 341
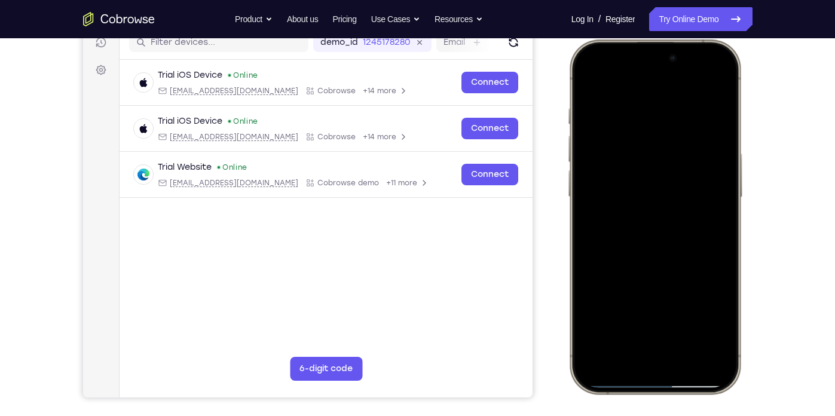
drag, startPoint x: 647, startPoint y: 311, endPoint x: 659, endPoint y: 188, distance: 123.1
click at [659, 188] on div at bounding box center [653, 216] width 157 height 341
drag, startPoint x: 675, startPoint y: 305, endPoint x: 687, endPoint y: 153, distance: 152.2
click at [687, 153] on div at bounding box center [653, 216] width 157 height 341
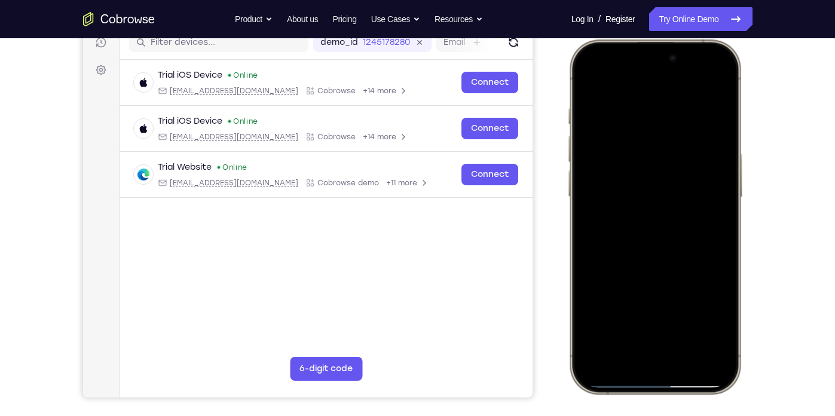
drag, startPoint x: 665, startPoint y: 270, endPoint x: 660, endPoint y: 91, distance: 178.7
click at [660, 91] on div at bounding box center [653, 216] width 157 height 341
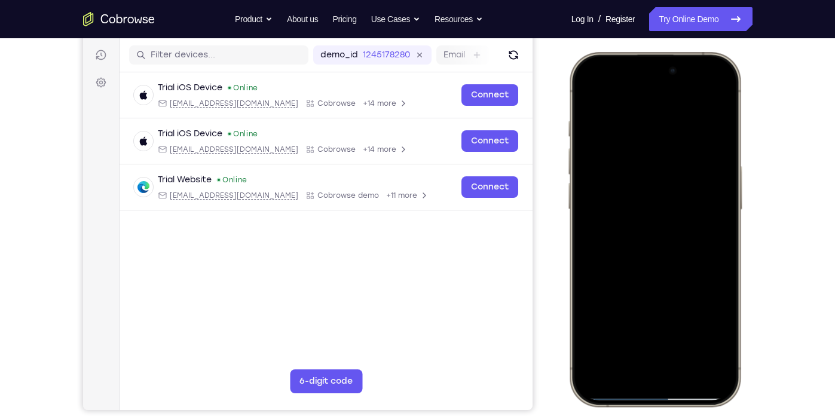
scroll to position [169, 0]
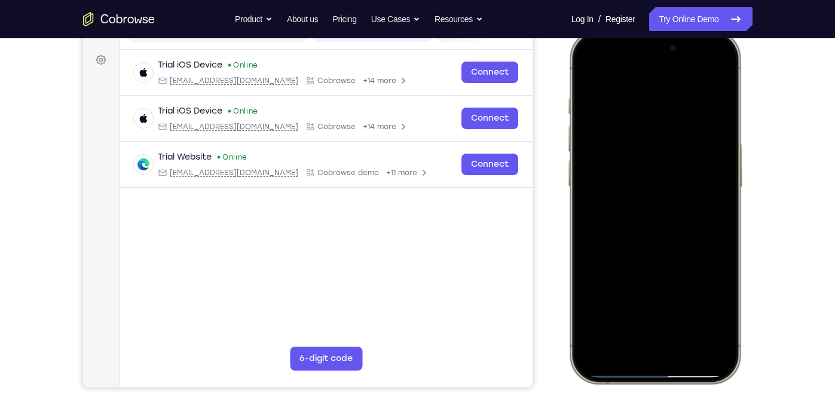
click at [717, 367] on div at bounding box center [653, 206] width 157 height 341
drag, startPoint x: 599, startPoint y: 354, endPoint x: 597, endPoint y: 254, distance: 99.8
click at [597, 254] on div at bounding box center [653, 206] width 157 height 341
drag, startPoint x: 614, startPoint y: 237, endPoint x: 615, endPoint y: 390, distance: 153.0
click at [615, 370] on html "Online web based iOS Simulators and Android Emulators. Run iPhone, iPad, Mobile…" at bounding box center [655, 208] width 179 height 359
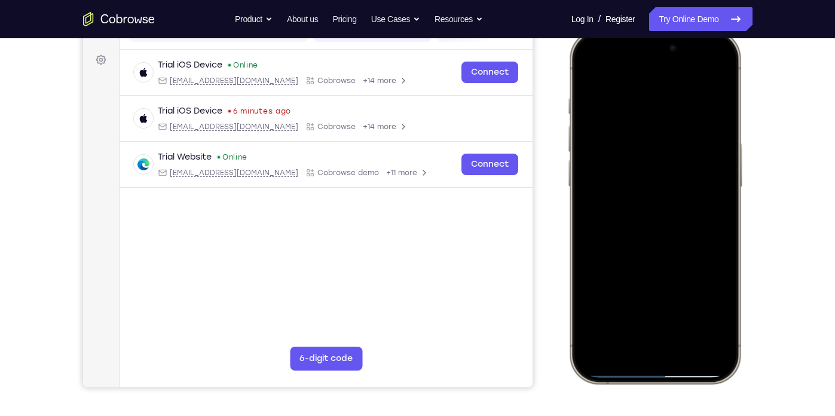
click at [584, 356] on div at bounding box center [653, 206] width 157 height 341
click at [632, 308] on div at bounding box center [653, 206] width 157 height 341
click at [712, 195] on div at bounding box center [653, 206] width 157 height 341
click at [655, 213] on div at bounding box center [653, 206] width 157 height 341
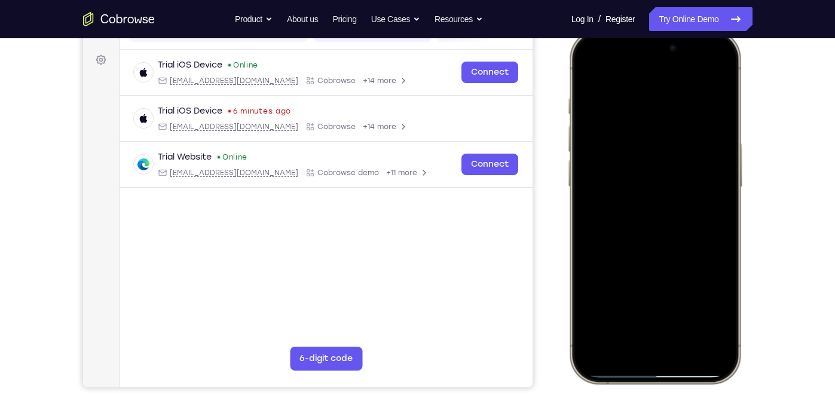
drag, startPoint x: 659, startPoint y: 269, endPoint x: 663, endPoint y: 145, distance: 123.7
click at [663, 145] on div at bounding box center [653, 206] width 157 height 341
drag, startPoint x: 673, startPoint y: 287, endPoint x: 687, endPoint y: 153, distance: 135.2
click at [687, 153] on div at bounding box center [653, 206] width 157 height 341
drag, startPoint x: 660, startPoint y: 234, endPoint x: 650, endPoint y: 106, distance: 128.2
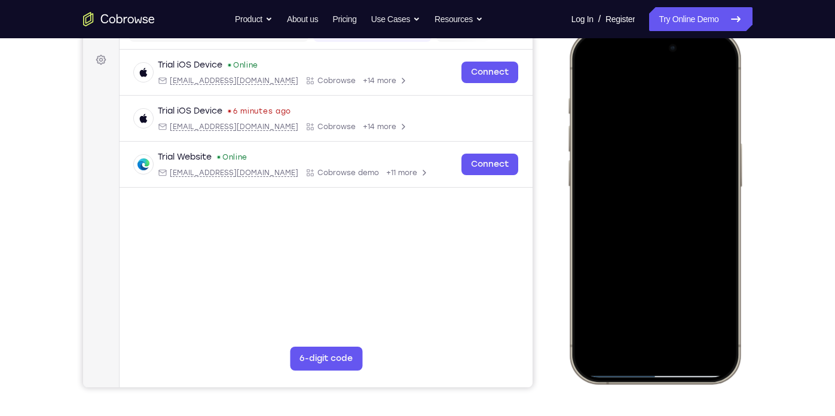
click at [650, 106] on div at bounding box center [653, 206] width 157 height 341
drag, startPoint x: 679, startPoint y: 259, endPoint x: 678, endPoint y: 153, distance: 105.8
click at [678, 153] on div at bounding box center [653, 206] width 157 height 341
click at [641, 333] on div at bounding box center [653, 206] width 157 height 341
click at [641, 335] on div at bounding box center [653, 206] width 157 height 341
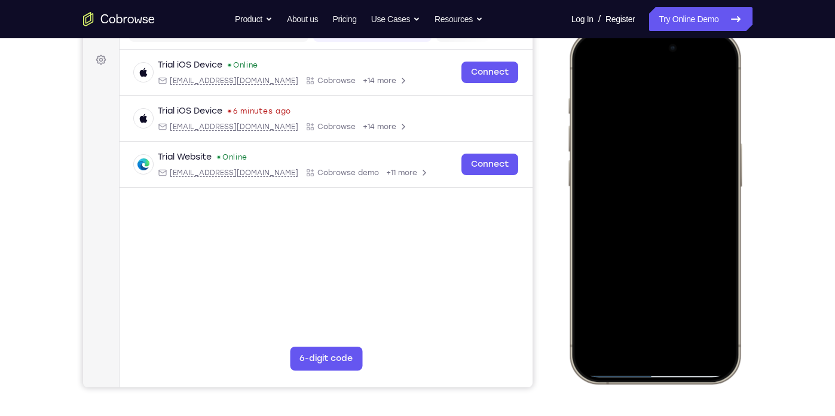
click at [707, 230] on div at bounding box center [653, 206] width 157 height 341
click at [650, 149] on div at bounding box center [653, 206] width 157 height 341
drag, startPoint x: 672, startPoint y: 285, endPoint x: 655, endPoint y: 147, distance: 139.1
click at [655, 147] on div at bounding box center [653, 206] width 157 height 341
drag, startPoint x: 675, startPoint y: 252, endPoint x: 675, endPoint y: 98, distance: 154.2
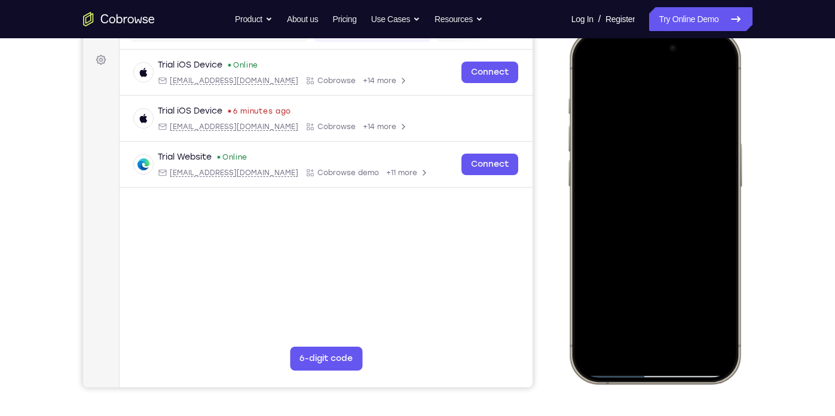
click at [675, 98] on div at bounding box center [653, 206] width 157 height 341
drag, startPoint x: 696, startPoint y: 298, endPoint x: 690, endPoint y: 209, distance: 88.6
click at [690, 209] on div at bounding box center [653, 206] width 157 height 341
drag, startPoint x: 690, startPoint y: 230, endPoint x: 703, endPoint y: 347, distance: 117.2
click at [703, 347] on div at bounding box center [653, 206] width 157 height 341
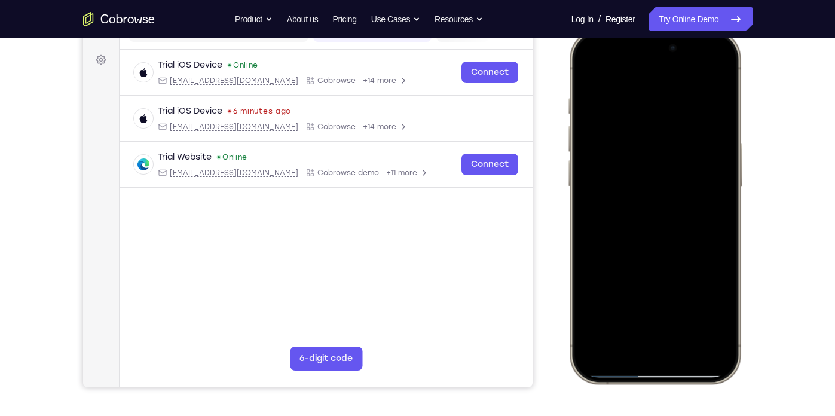
click at [651, 331] on div at bounding box center [653, 206] width 157 height 341
click at [606, 154] on div at bounding box center [653, 206] width 157 height 341
drag, startPoint x: 654, startPoint y: 258, endPoint x: 674, endPoint y: 121, distance: 138.3
click at [674, 121] on div at bounding box center [653, 206] width 157 height 341
drag, startPoint x: 663, startPoint y: 298, endPoint x: 665, endPoint y: 134, distance: 164.3
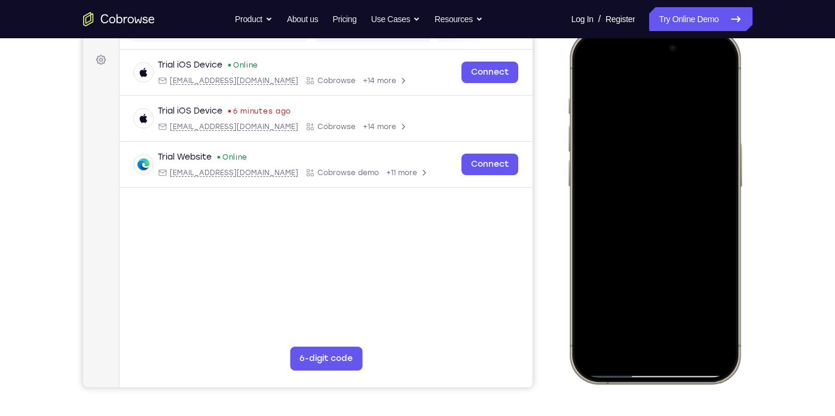
click at [665, 134] on div at bounding box center [653, 206] width 157 height 341
drag, startPoint x: 644, startPoint y: 197, endPoint x: 632, endPoint y: 226, distance: 31.9
click at [632, 226] on div at bounding box center [653, 206] width 157 height 341
drag, startPoint x: 709, startPoint y: 188, endPoint x: 614, endPoint y: 205, distance: 96.5
click at [614, 205] on div at bounding box center [653, 206] width 157 height 341
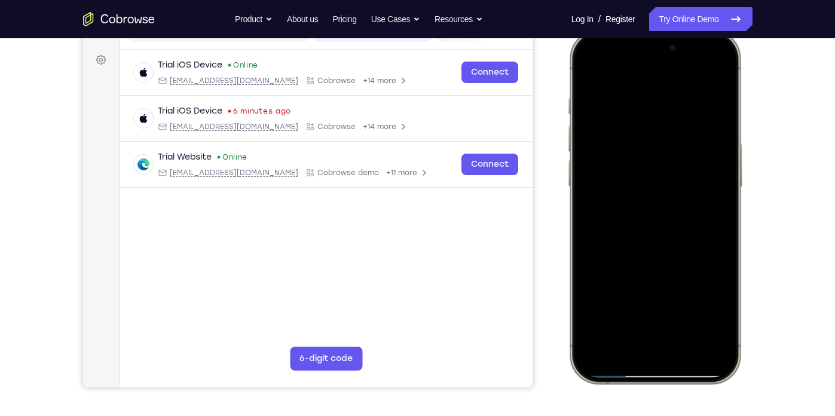
drag, startPoint x: 703, startPoint y: 201, endPoint x: 621, endPoint y: 223, distance: 84.6
click at [621, 223] on div at bounding box center [653, 206] width 157 height 341
drag, startPoint x: 691, startPoint y: 195, endPoint x: 587, endPoint y: 215, distance: 105.8
click at [587, 215] on div at bounding box center [653, 206] width 157 height 341
drag, startPoint x: 682, startPoint y: 209, endPoint x: 583, endPoint y: 215, distance: 98.8
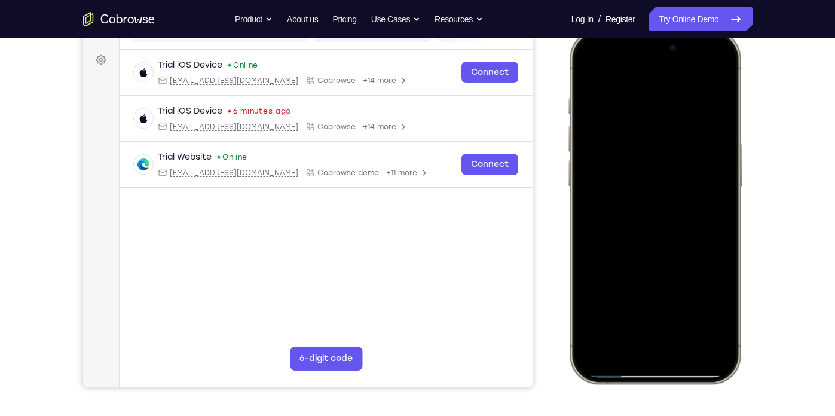
click at [583, 215] on div at bounding box center [653, 206] width 157 height 341
drag, startPoint x: 723, startPoint y: 210, endPoint x: 636, endPoint y: 213, distance: 87.3
click at [636, 213] on div at bounding box center [653, 206] width 157 height 341
drag, startPoint x: 687, startPoint y: 212, endPoint x: 580, endPoint y: 228, distance: 108.2
click at [580, 228] on div at bounding box center [653, 206] width 157 height 341
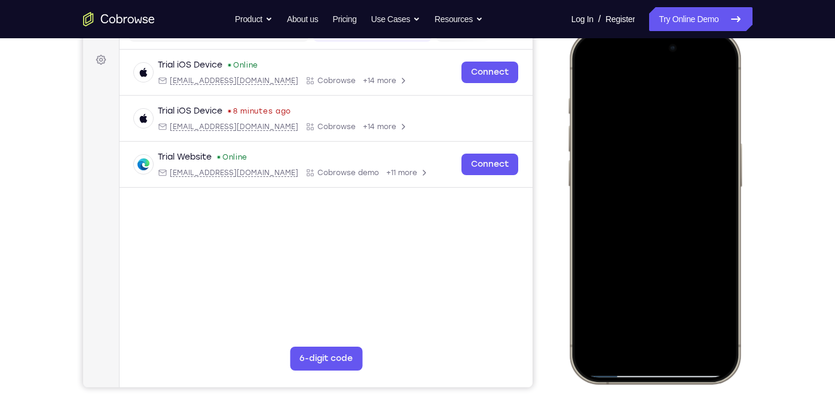
drag, startPoint x: 673, startPoint y: 198, endPoint x: 1120, endPoint y: 254, distance: 449.8
click at [566, 225] on html "Online web based iOS Simulators and Android Emulators. Run iPhone, iPad, Mobile…" at bounding box center [655, 208] width 179 height 359
drag, startPoint x: 691, startPoint y: 192, endPoint x: 1125, endPoint y: 237, distance: 436.1
click at [566, 207] on html "Online web based iOS Simulators and Android Emulators. Run iPhone, iPad, Mobile…" at bounding box center [655, 208] width 179 height 359
drag, startPoint x: 600, startPoint y: 188, endPoint x: 769, endPoint y: 200, distance: 169.6
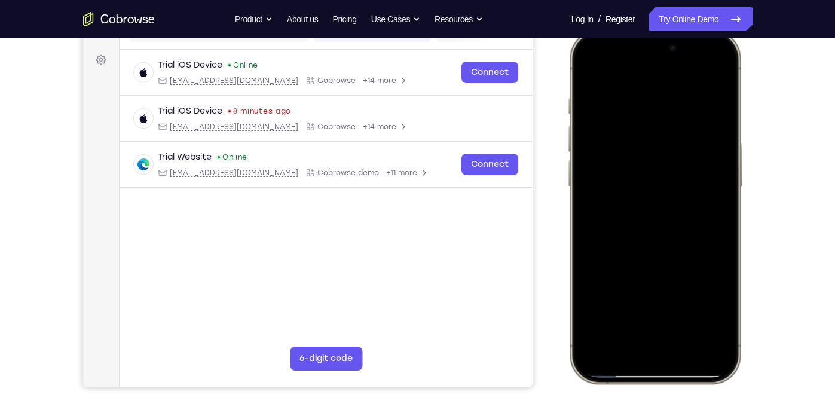
click at [746, 200] on html "Online web based iOS Simulators and Android Emulators. Run iPhone, iPad, Mobile…" at bounding box center [655, 208] width 179 height 359
drag, startPoint x: 611, startPoint y: 201, endPoint x: 774, endPoint y: 241, distance: 167.4
click at [746, 241] on html "Online web based iOS Simulators and Android Emulators. Run iPhone, iPad, Mobile…" at bounding box center [655, 208] width 179 height 359
drag, startPoint x: 618, startPoint y: 189, endPoint x: 774, endPoint y: 182, distance: 155.6
click at [746, 182] on html "Online web based iOS Simulators and Android Emulators. Run iPhone, iPad, Mobile…" at bounding box center [655, 208] width 179 height 359
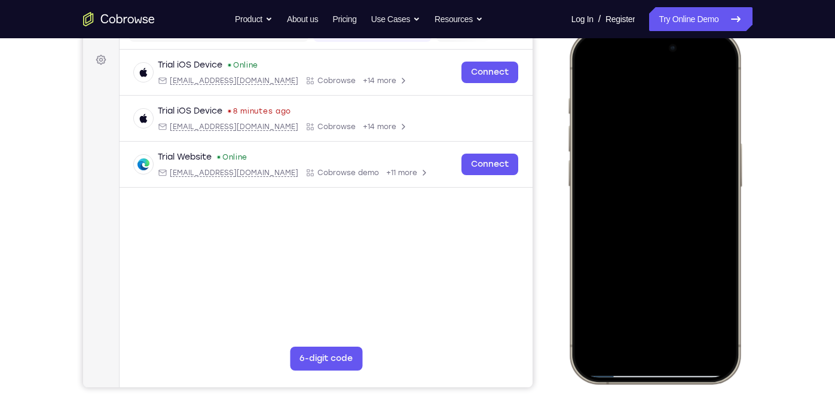
drag, startPoint x: 632, startPoint y: 199, endPoint x: 774, endPoint y: 249, distance: 150.0
click at [746, 249] on html "Online web based iOS Simulators and Android Emulators. Run iPhone, iPad, Mobile…" at bounding box center [655, 208] width 179 height 359
click at [607, 198] on div at bounding box center [653, 206] width 157 height 341
drag, startPoint x: 657, startPoint y: 274, endPoint x: 615, endPoint y: 127, distance: 152.4
click at [615, 127] on div at bounding box center [653, 206] width 157 height 341
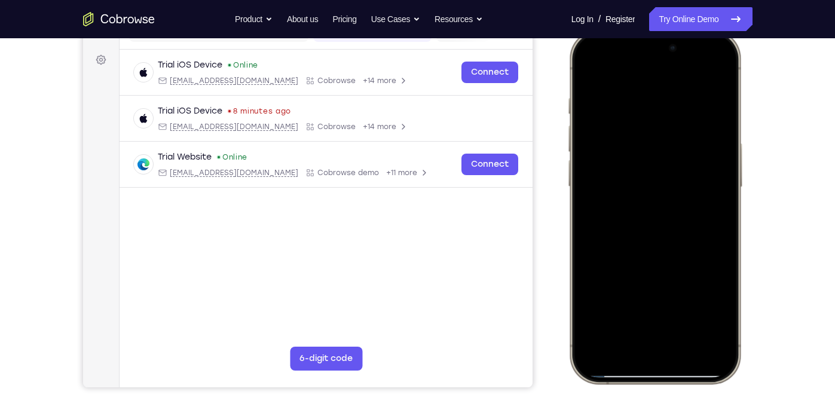
drag, startPoint x: 650, startPoint y: 225, endPoint x: 638, endPoint y: 163, distance: 64.0
click at [638, 163] on div at bounding box center [653, 206] width 157 height 341
drag, startPoint x: 662, startPoint y: 325, endPoint x: 660, endPoint y: 139, distance: 186.4
click at [660, 139] on div at bounding box center [653, 206] width 157 height 341
drag, startPoint x: 658, startPoint y: 298, endPoint x: 660, endPoint y: 380, distance: 81.9
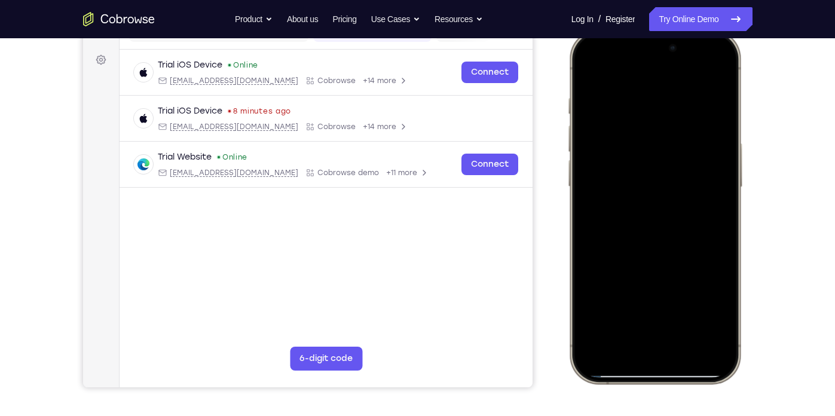
click at [660, 370] on div at bounding box center [654, 206] width 176 height 355
drag, startPoint x: 693, startPoint y: 220, endPoint x: 691, endPoint y: 287, distance: 66.3
click at [691, 287] on div at bounding box center [653, 206] width 157 height 341
drag, startPoint x: 660, startPoint y: 193, endPoint x: 689, endPoint y: 353, distance: 162.1
click at [689, 353] on div at bounding box center [653, 206] width 157 height 341
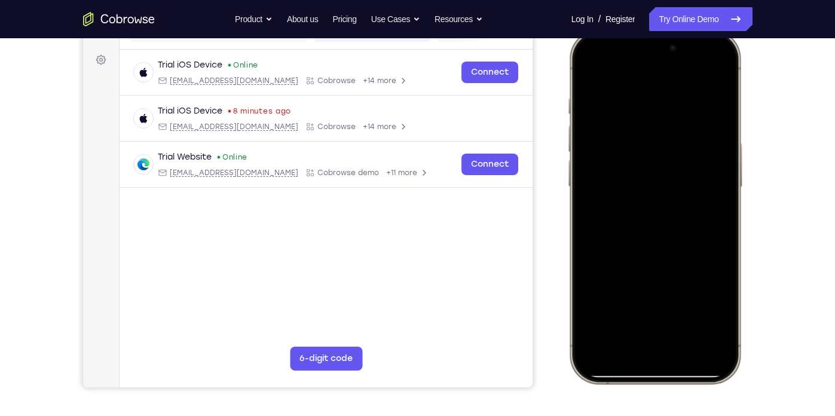
scroll to position [88, 0]
